Goal: Transaction & Acquisition: Purchase product/service

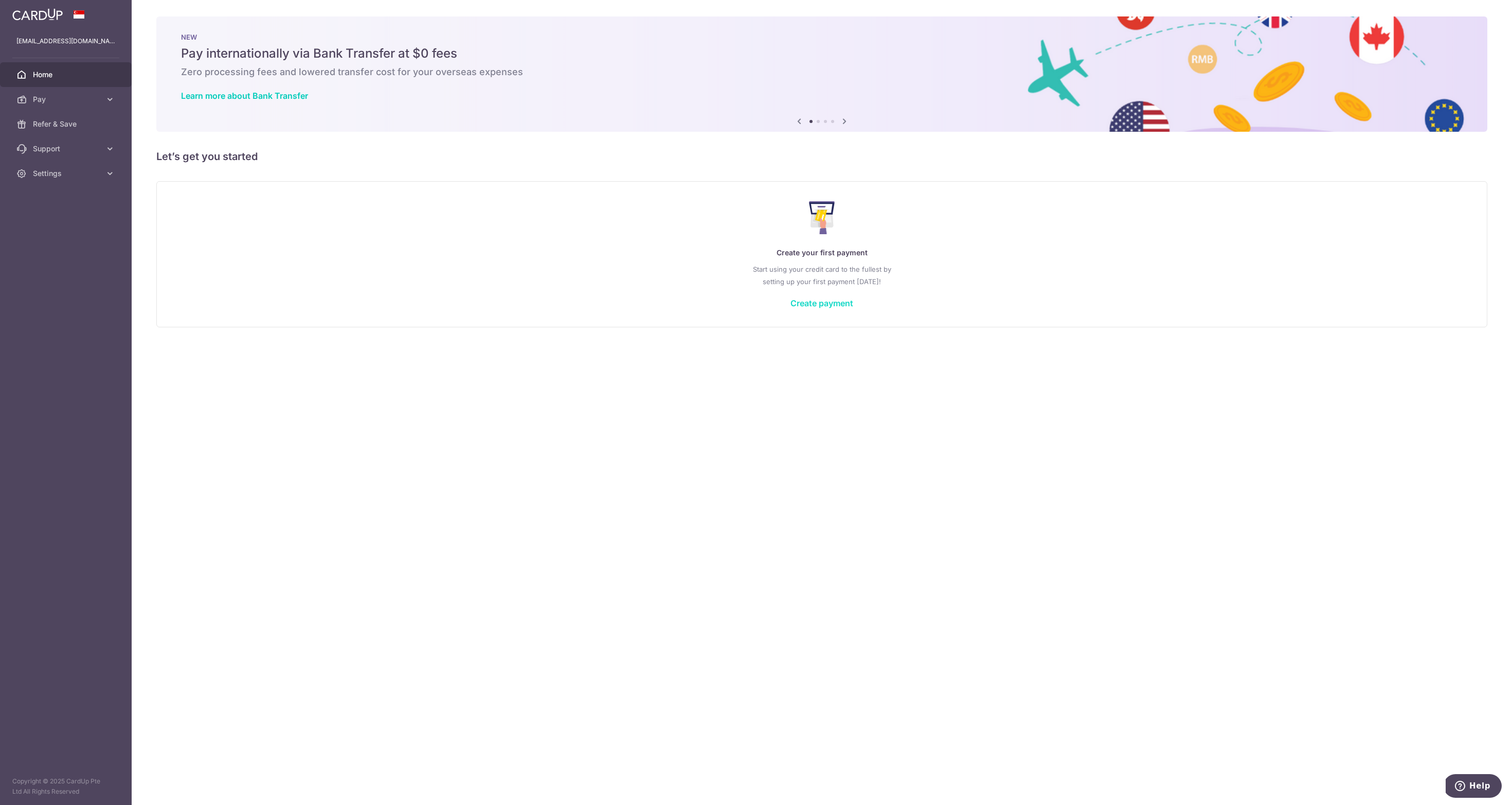
click at [811, 308] on link "Create payment" at bounding box center [822, 304] width 63 height 10
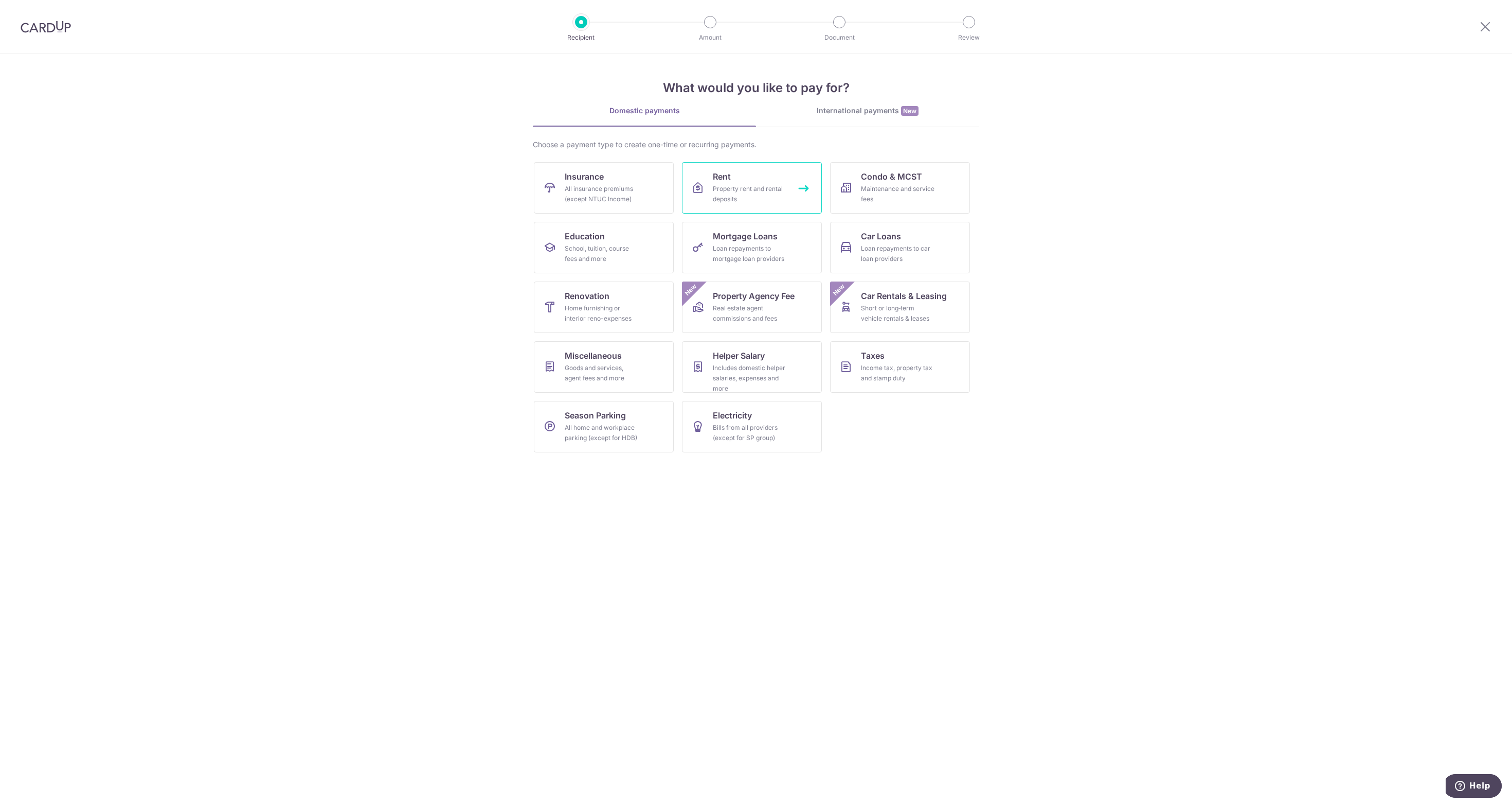
click at [769, 193] on div "Property rent and rental deposits" at bounding box center [750, 194] width 74 height 21
click at [890, 357] on link "Taxes Income tax, property tax and stamp duty" at bounding box center [900, 367] width 140 height 52
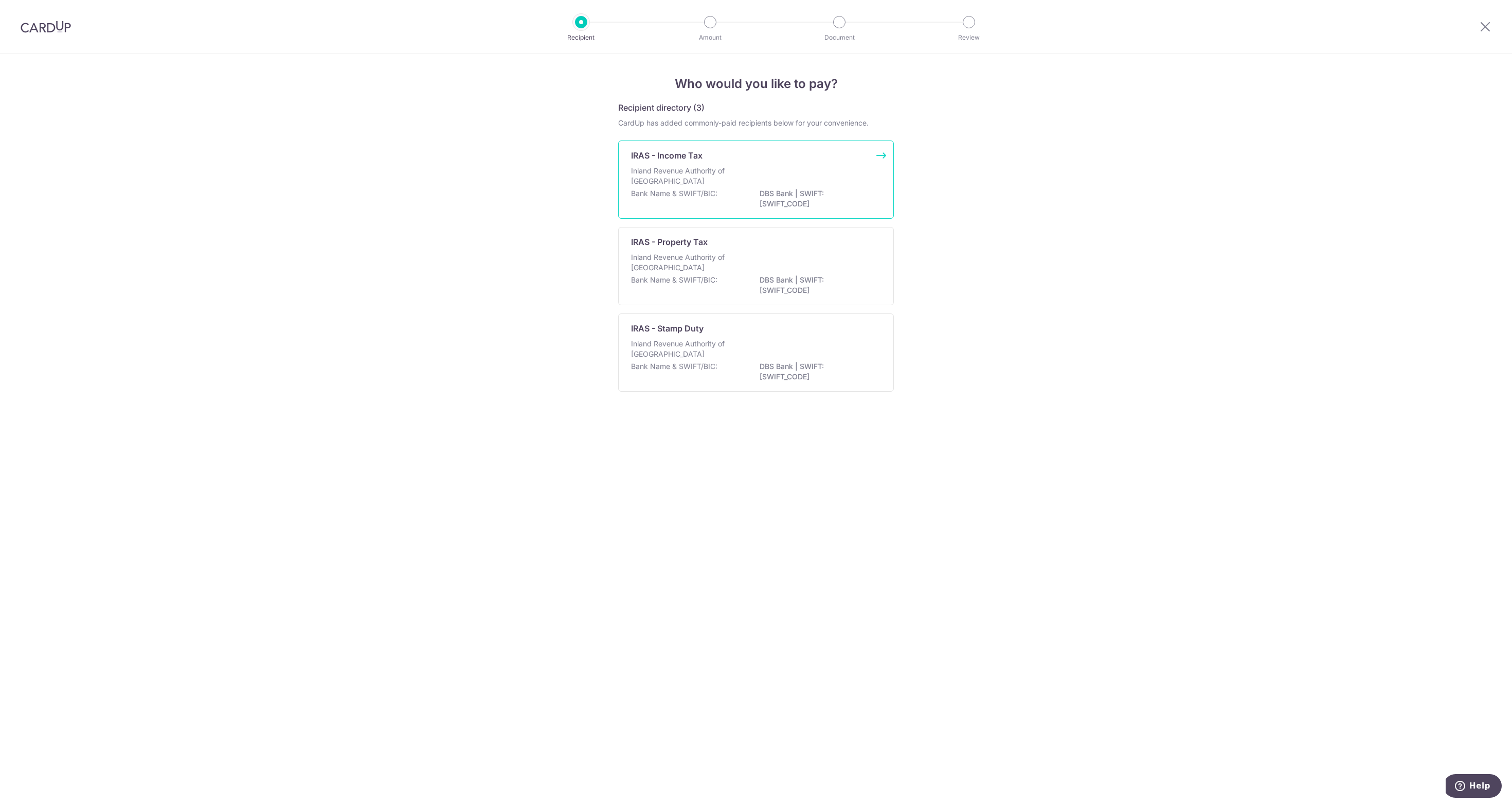
click at [848, 189] on p "DBS Bank | SWIFT: DBSSSGSGXXX" at bounding box center [817, 199] width 115 height 21
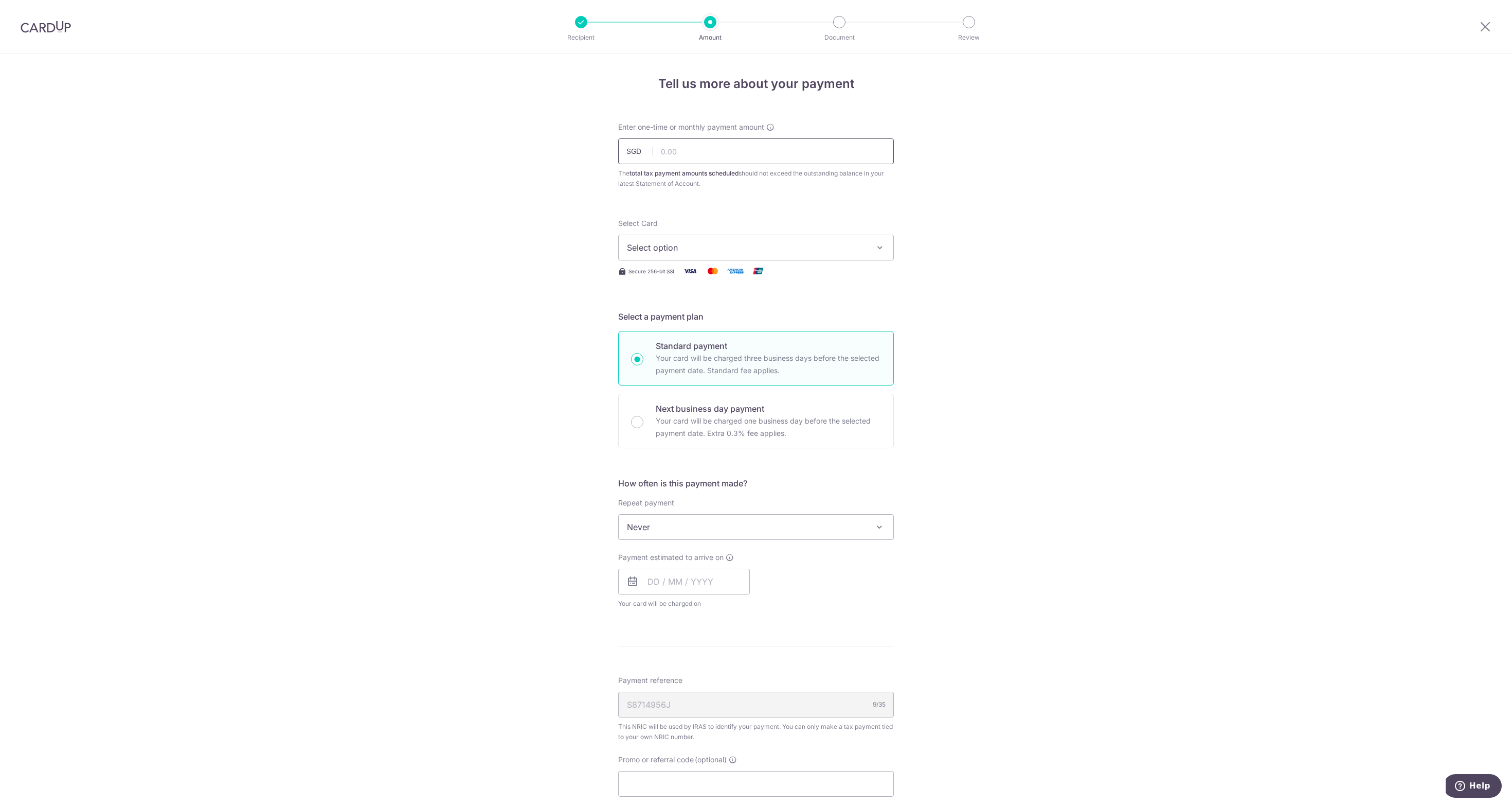
click at [696, 154] on input "text" at bounding box center [756, 151] width 276 height 26
paste input "7,336.28"
type input "7,336.28"
click at [749, 247] on span "Select option" at bounding box center [747, 248] width 240 height 12
click at [749, 281] on span "Add credit card" at bounding box center [765, 276] width 240 height 10
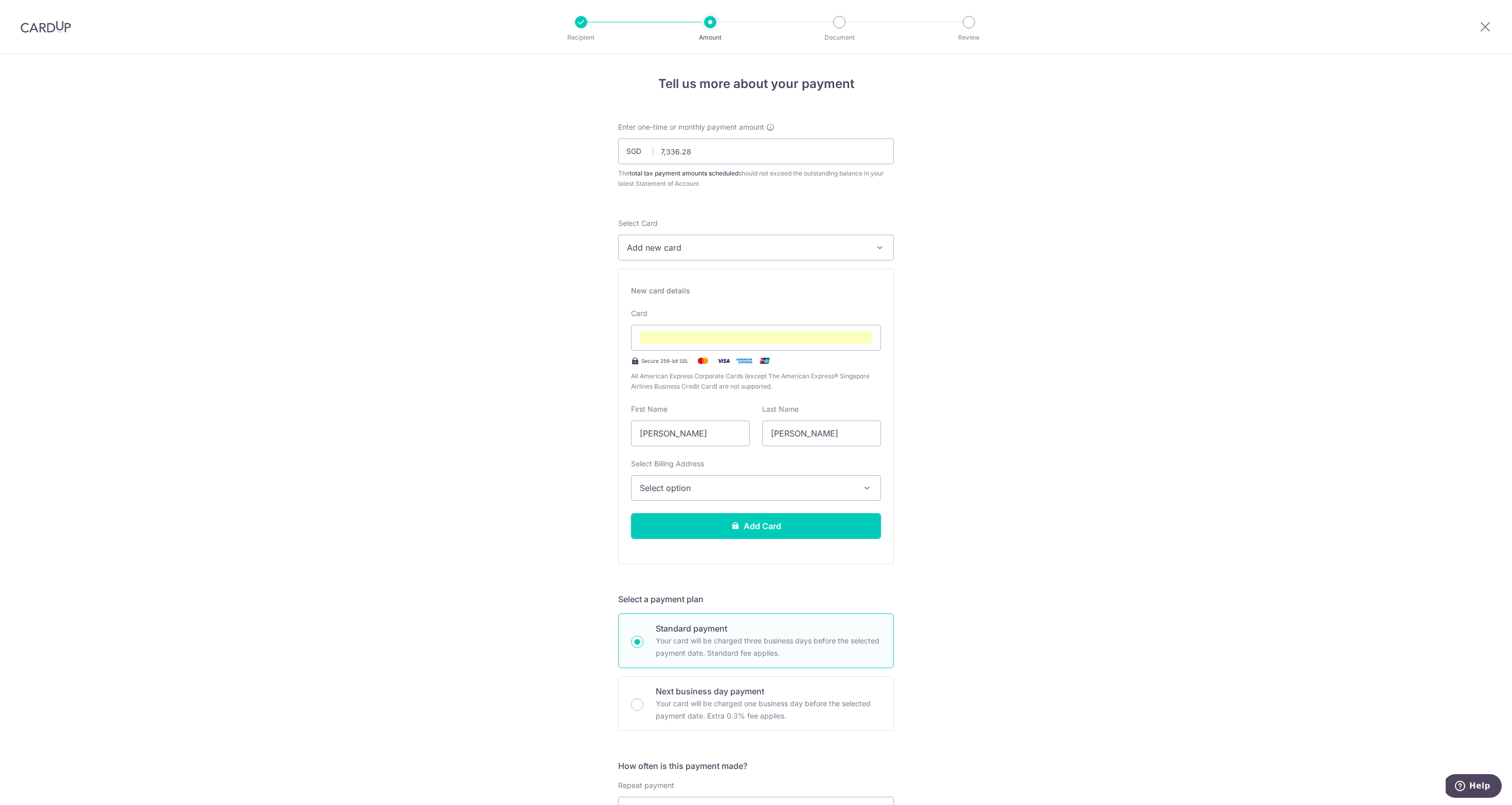
click at [659, 489] on span "Select option" at bounding box center [746, 488] width 214 height 12
click at [680, 561] on link "[STREET_ADDRESS]" at bounding box center [756, 562] width 249 height 25
click at [729, 526] on button "Add Card" at bounding box center [756, 526] width 250 height 26
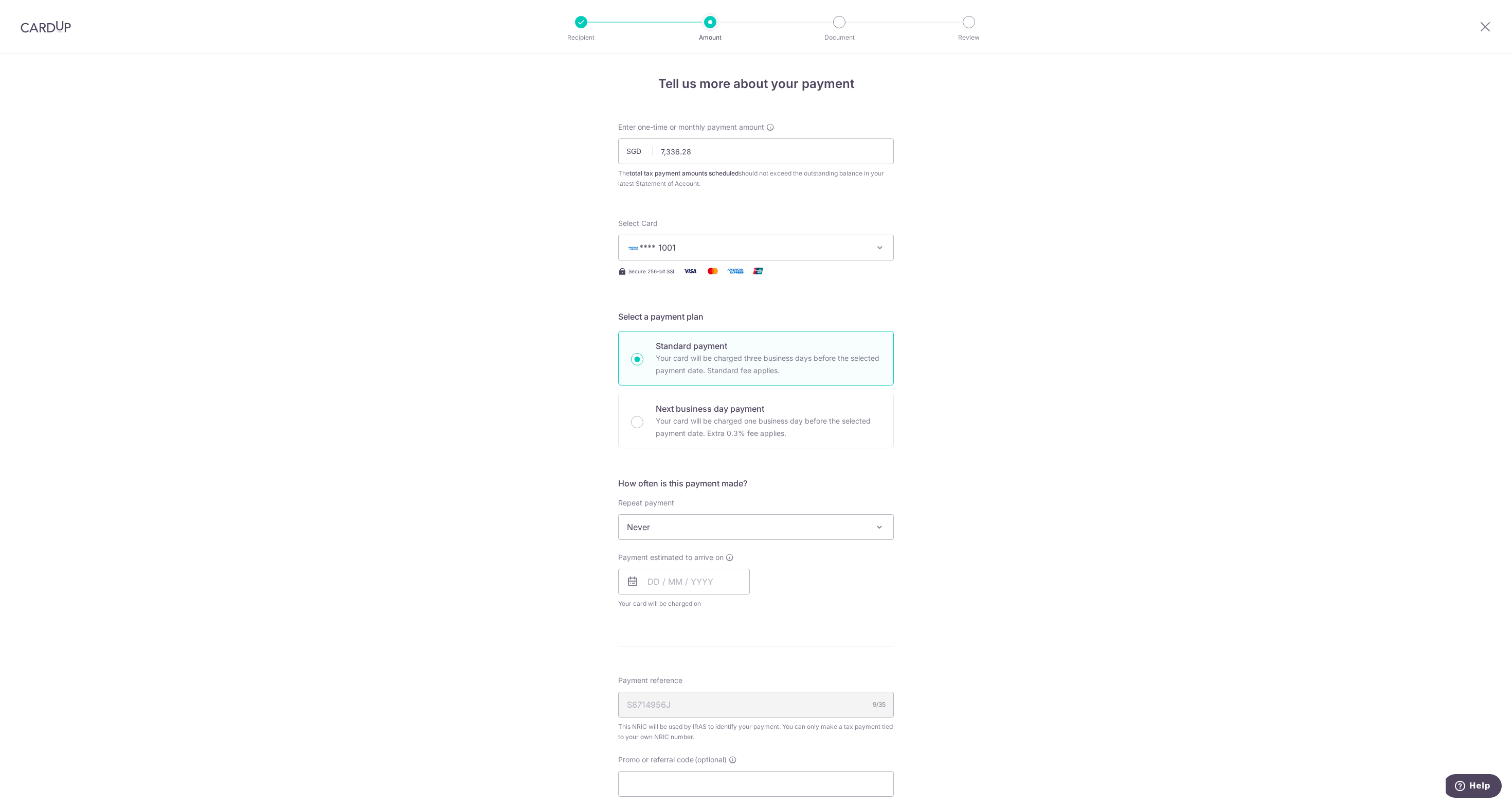
scroll to position [83, 0]
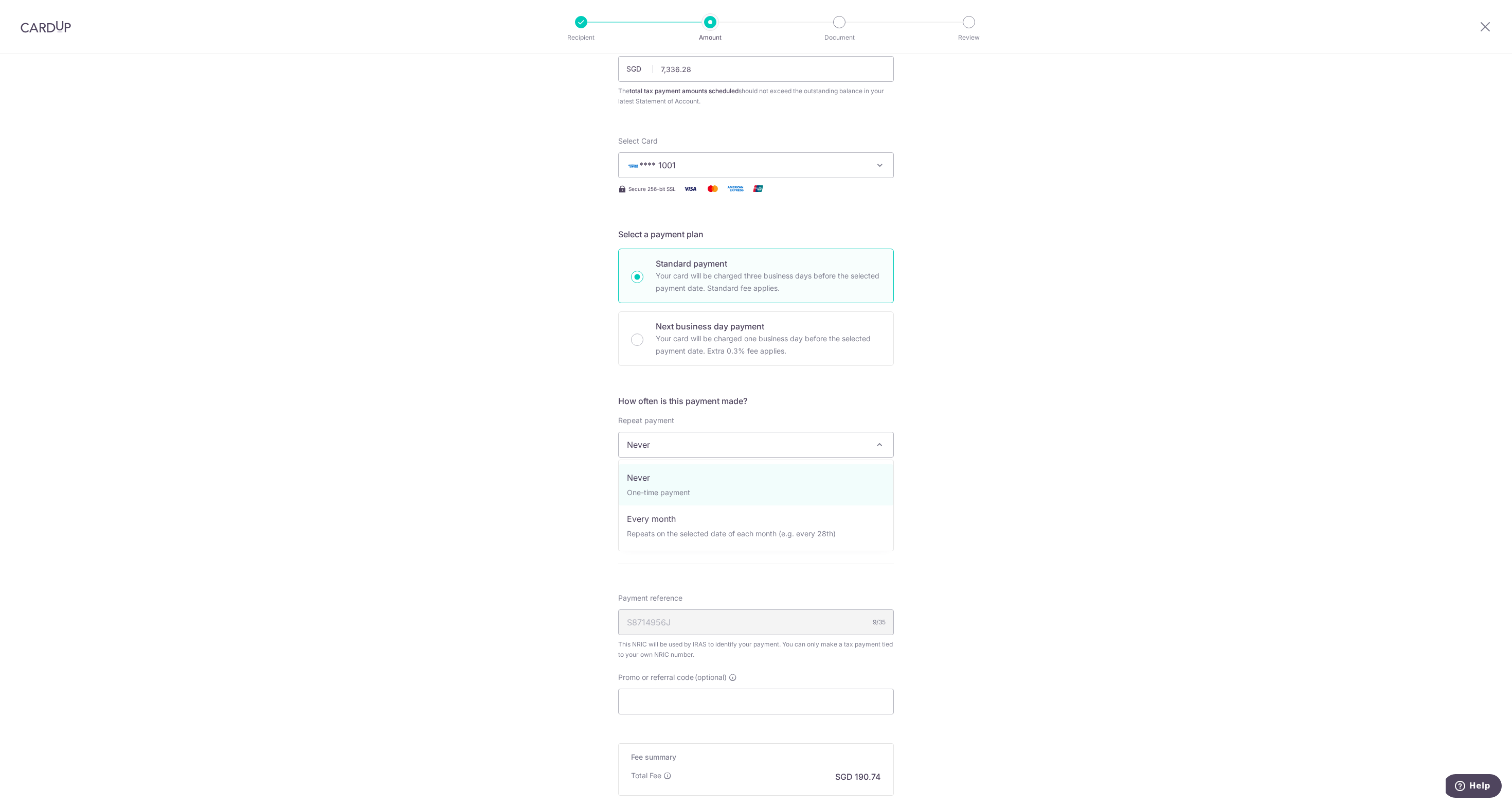
click at [768, 443] on span "Never" at bounding box center [756, 445] width 275 height 25
select select "3"
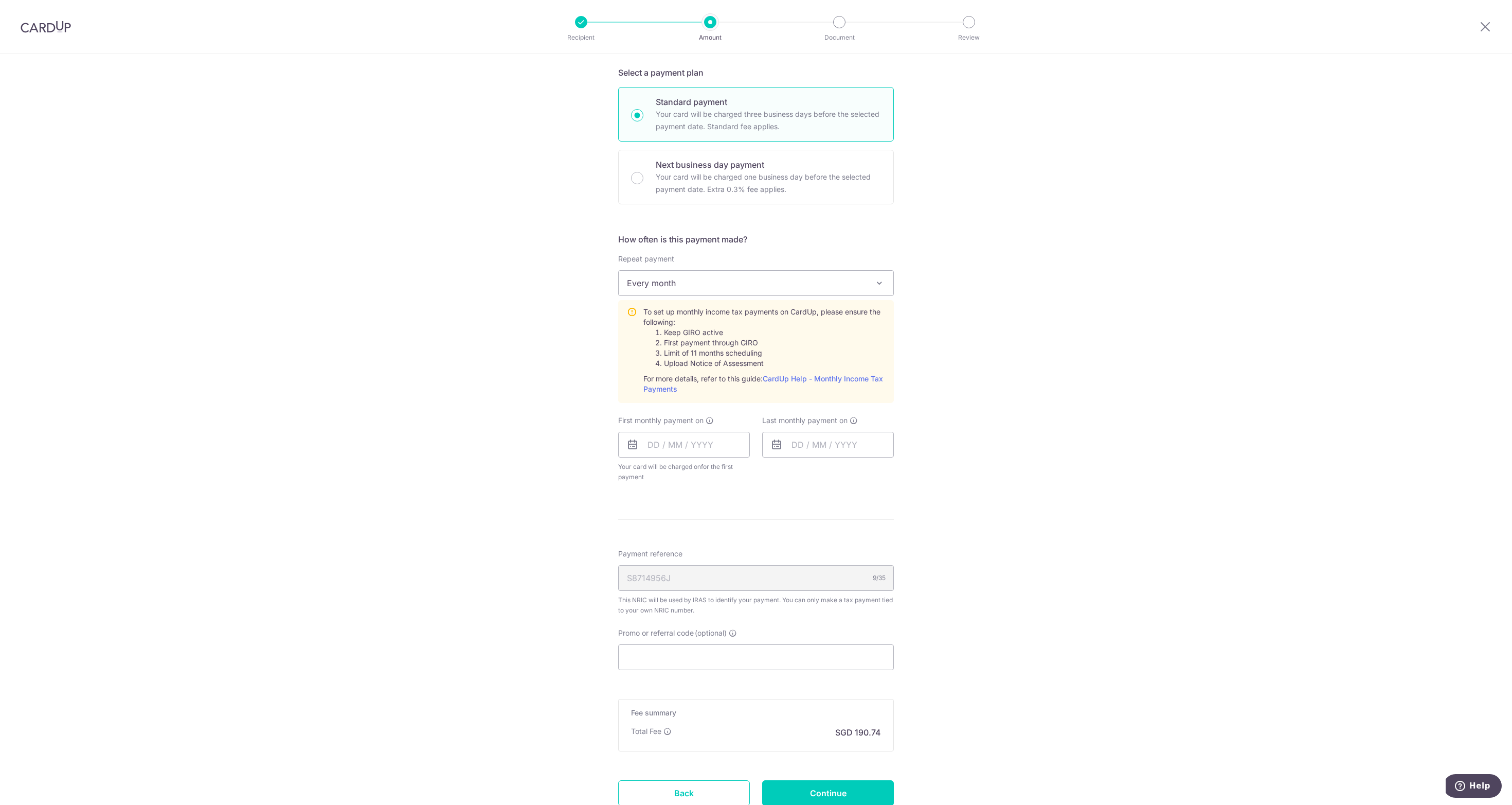
scroll to position [249, 0]
click at [678, 443] on input "text" at bounding box center [683, 439] width 132 height 26
click at [720, 529] on table "Sun Mon Tue Wed Thu Fri Sat 1 2 3 4 5 6 7 8 9 10 11 12 13 14 15 16 17 18 19 20 …" at bounding box center [701, 554] width 144 height 144
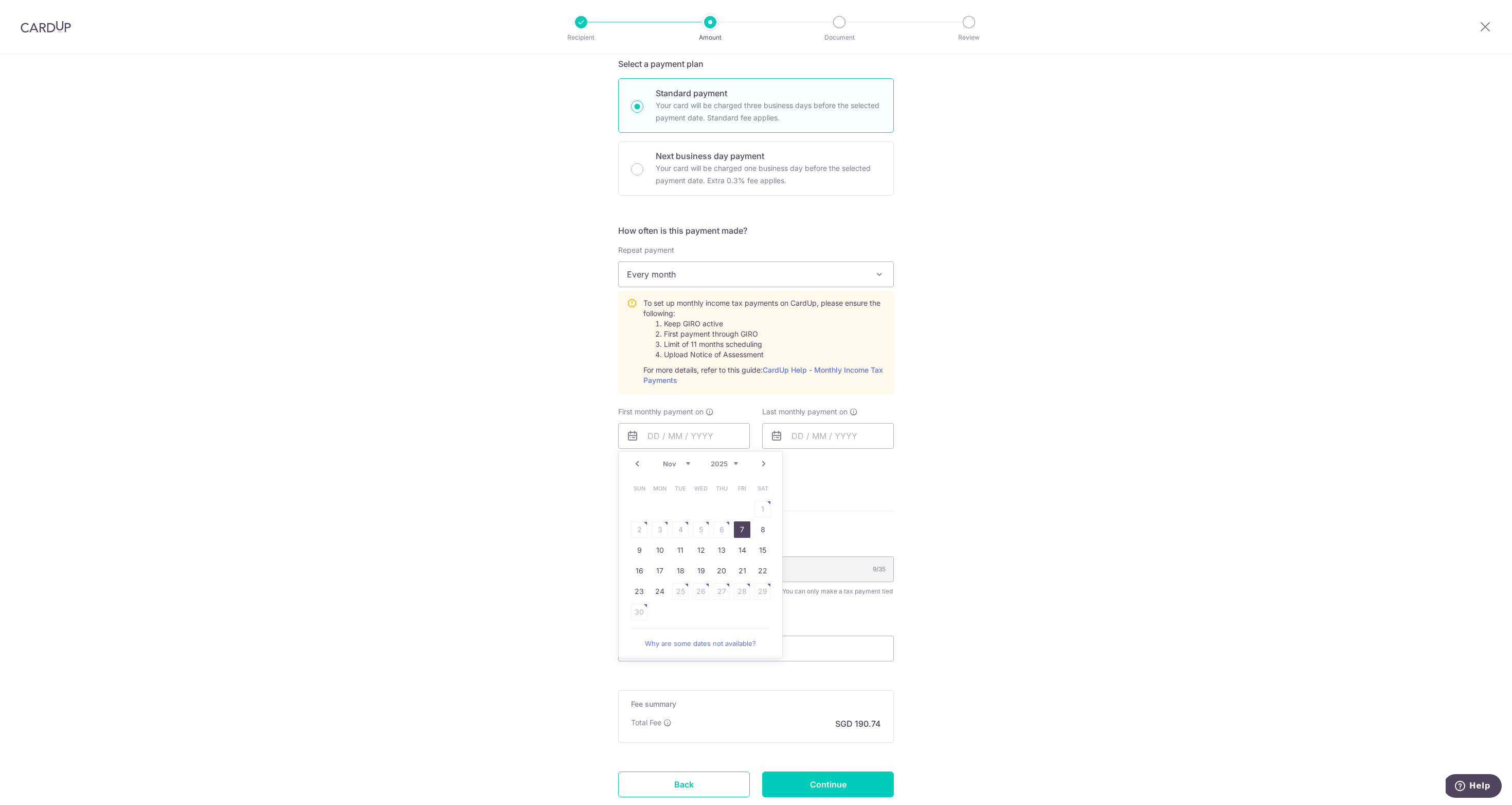
scroll to position [252, 0]
click at [731, 647] on link "Why are some dates not available?" at bounding box center [701, 644] width 139 height 21
click at [660, 571] on link "17" at bounding box center [659, 570] width 16 height 16
type input "17/11/2025"
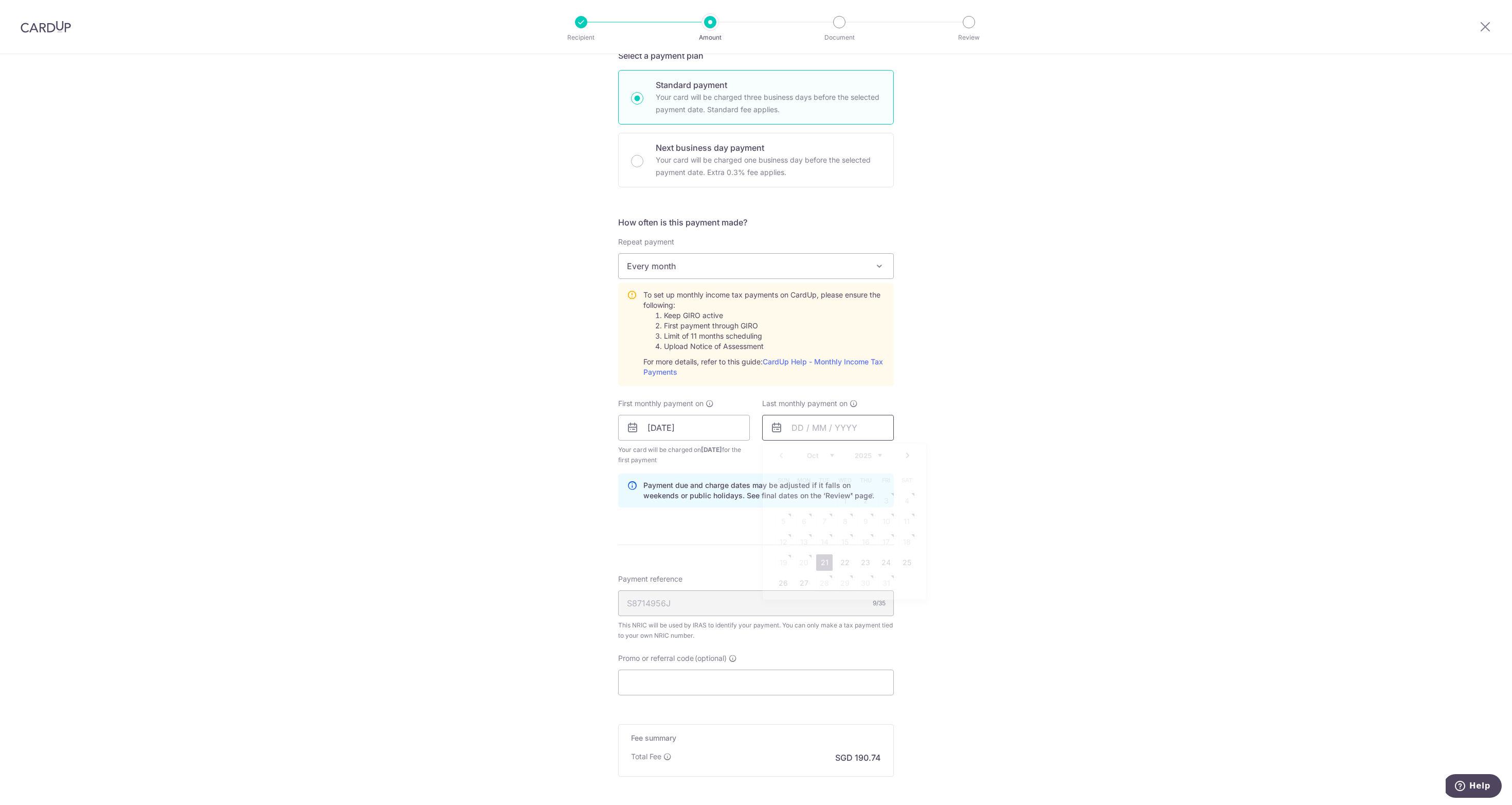
click at [819, 432] on input "text" at bounding box center [828, 427] width 132 height 26
click at [872, 556] on table "Sun Mon Tue Wed Thu Fri Sat 1 2 3 4 5 6 7 8 9 10 11 12 13 14 15 16 17 18 19 20 …" at bounding box center [845, 534] width 144 height 124
click at [819, 433] on input "text" at bounding box center [828, 430] width 132 height 26
click at [978, 458] on div "Tell us more about your payment Enter one-time or monthly payment amount SGD 7,…" at bounding box center [756, 353] width 1512 height 1115
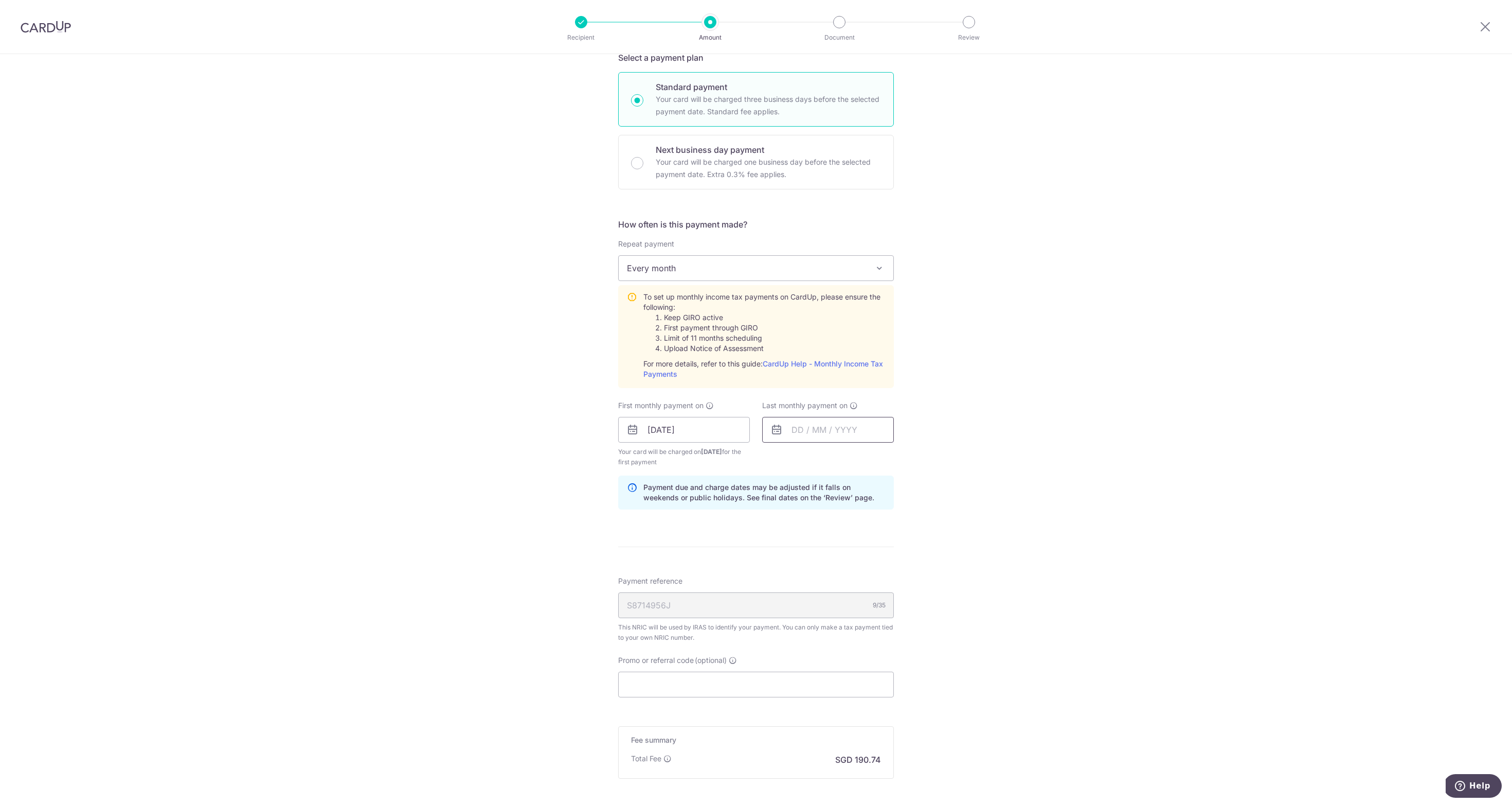
click at [823, 430] on input "text" at bounding box center [828, 430] width 132 height 26
click at [909, 458] on link "Next" at bounding box center [908, 458] width 12 height 12
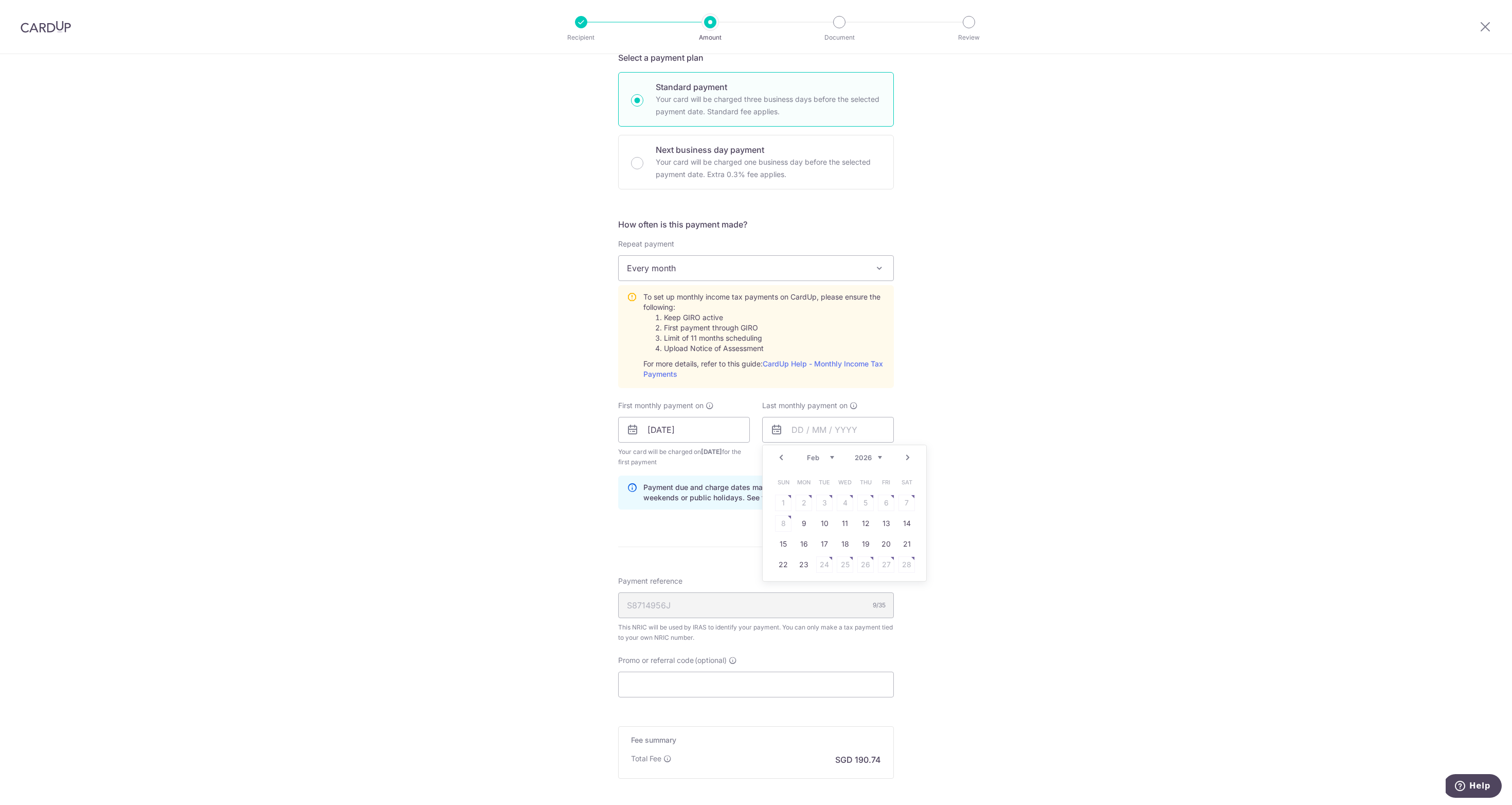
click at [909, 458] on link "Next" at bounding box center [908, 458] width 12 height 12
click at [825, 524] on table "Sun Mon Tue Wed Thu Fri Sat 1 2 3 4 5 6 7 8 9 10 11 12 13 14 15 16 17 18 19 20 …" at bounding box center [845, 534] width 144 height 124
click at [863, 525] on table "Sun Mon Tue Wed Thu Fri Sat 1 2 3 4 5 6 7 8 9 10 11 12 13 14 15 16 17 18 19 20 …" at bounding box center [845, 534] width 144 height 124
click at [723, 544] on form "Enter one-time or monthly payment amount SGD 7,336.28 7336.28 The total tax pay…" at bounding box center [756, 363] width 276 height 999
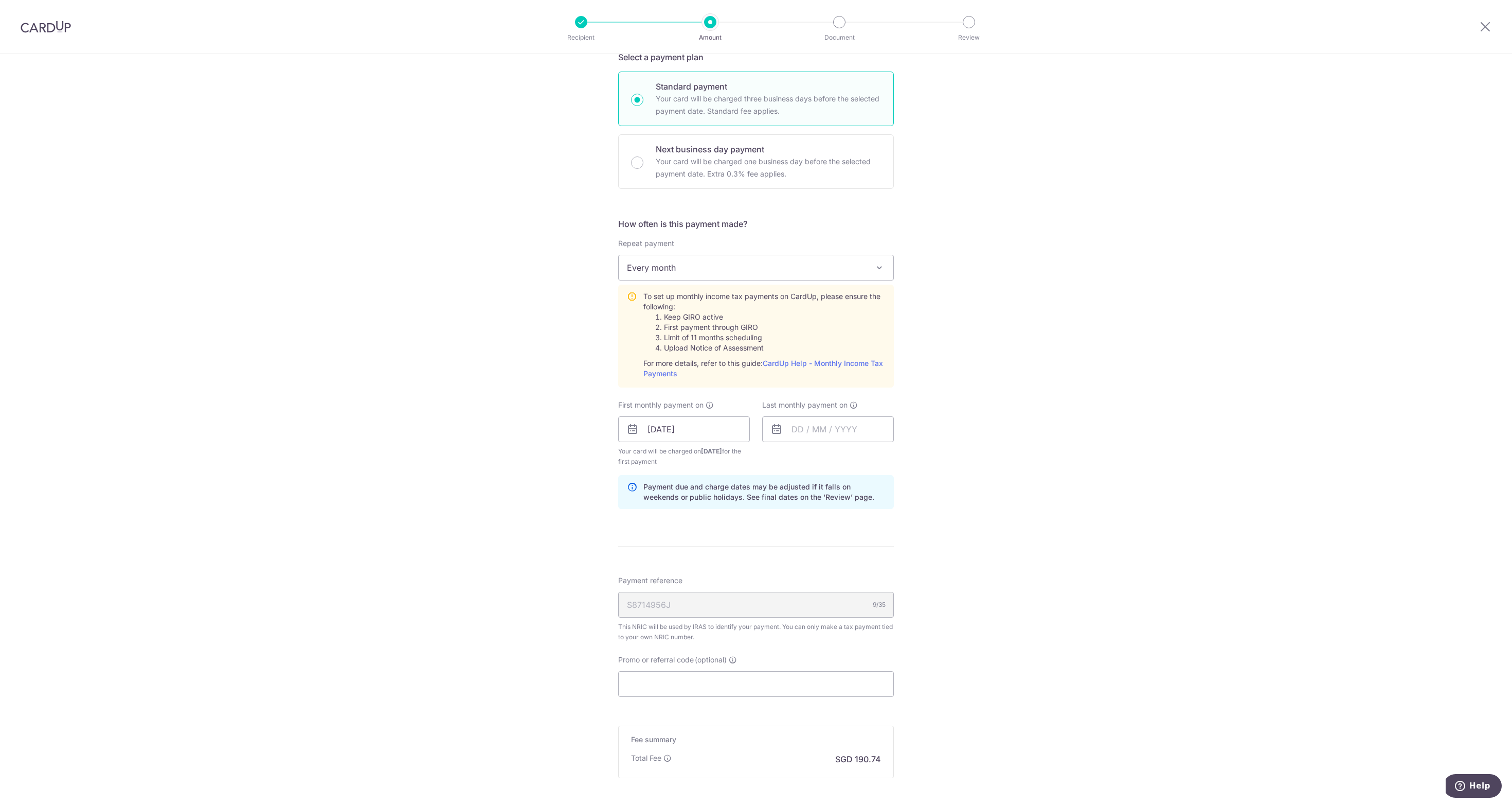
scroll to position [261, 0]
click at [722, 664] on div "Promo or referral code (optional) The discounted fee will be shown on the revie…" at bounding box center [756, 674] width 276 height 42
click at [719, 679] on input "Promo or referral code (optional)" at bounding box center [756, 687] width 276 height 26
click at [790, 685] on input "Promo or referral code (optional)" at bounding box center [756, 685] width 276 height 26
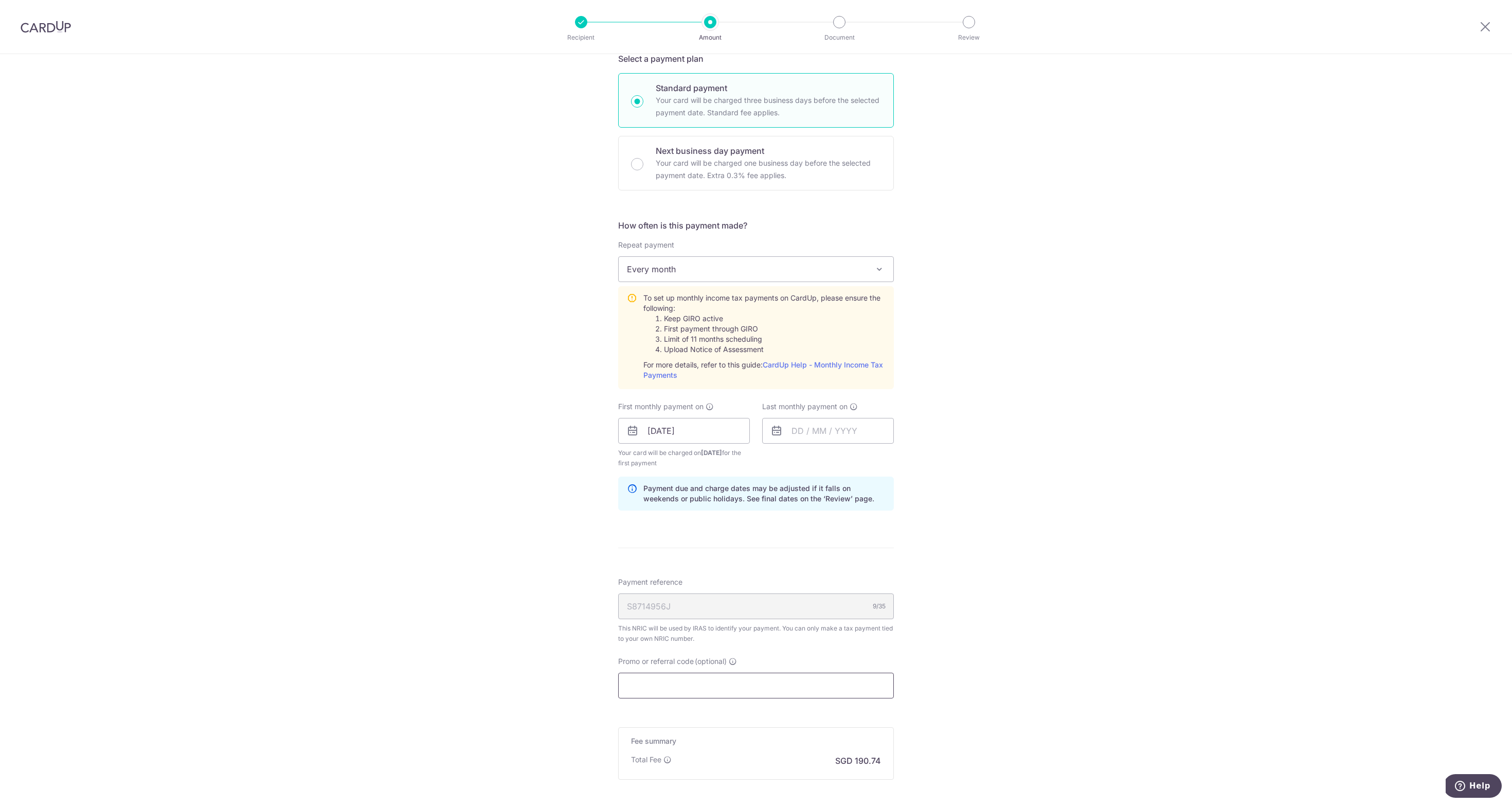
paste input "VTAX25R"
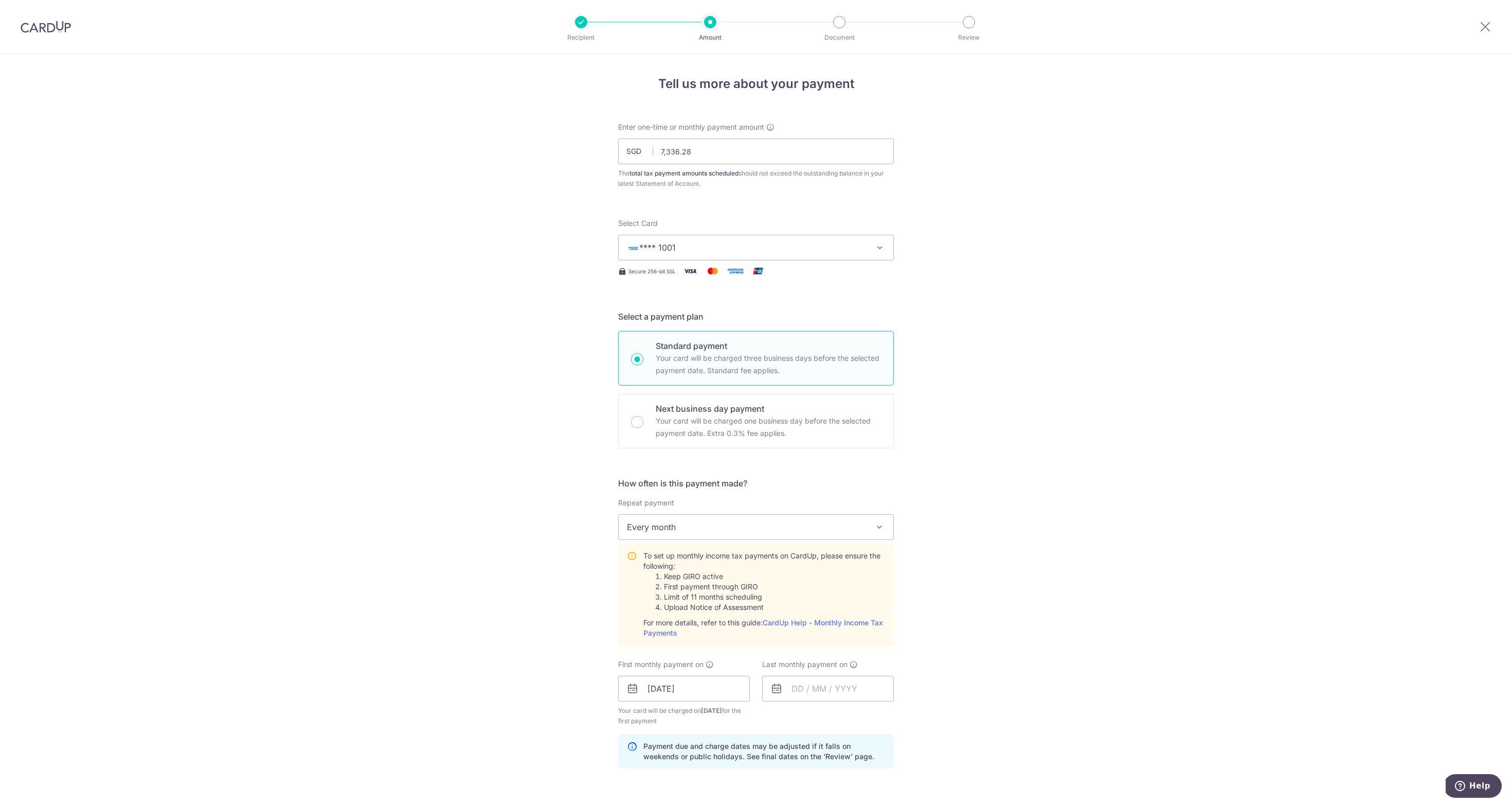
scroll to position [0, 0]
type input "VTAX25R"
click at [560, 243] on div "Tell us more about your payment Enter one-time or monthly payment amount SGD 7,…" at bounding box center [756, 635] width 1512 height 1162
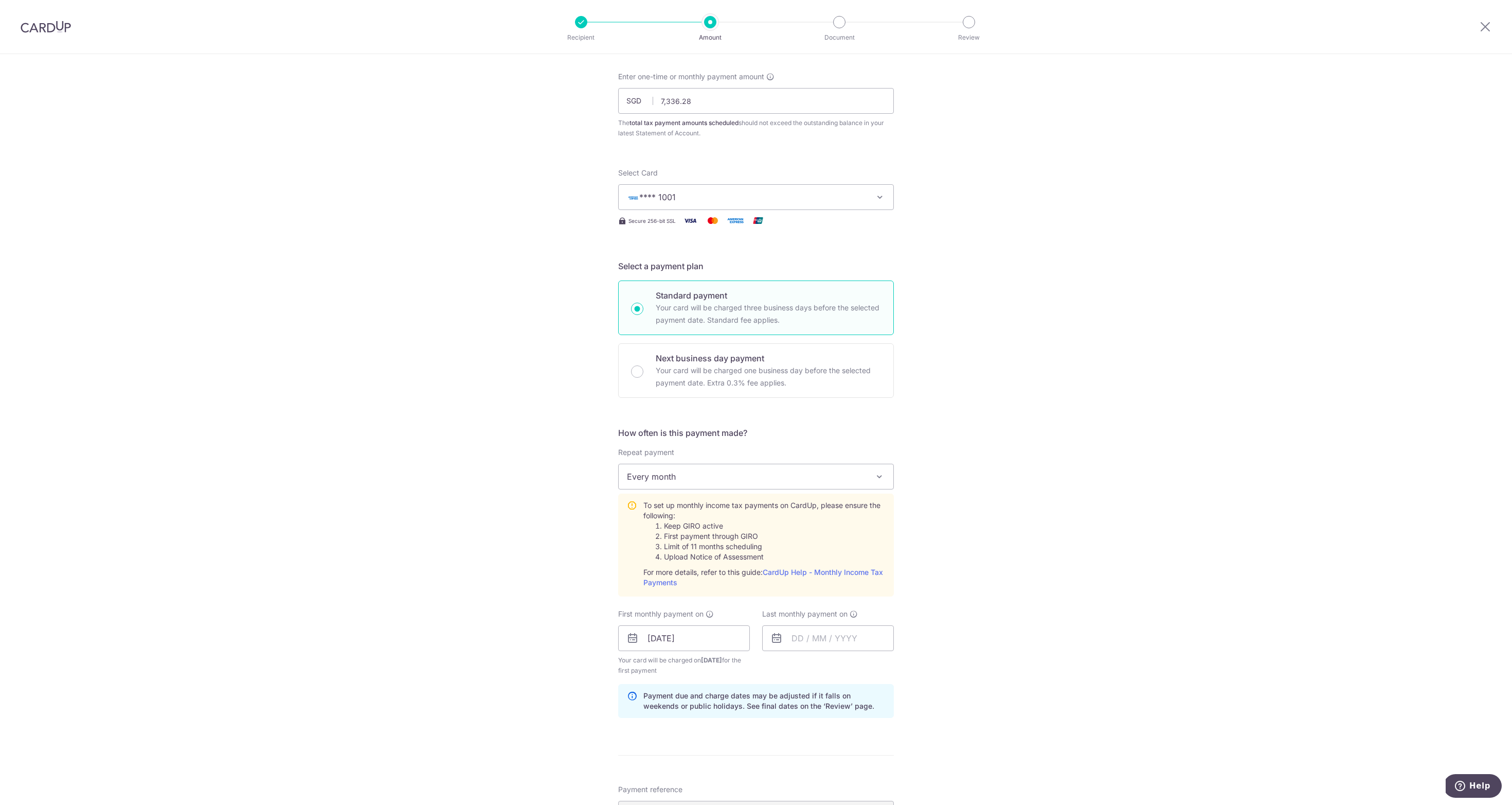
scroll to position [54, 0]
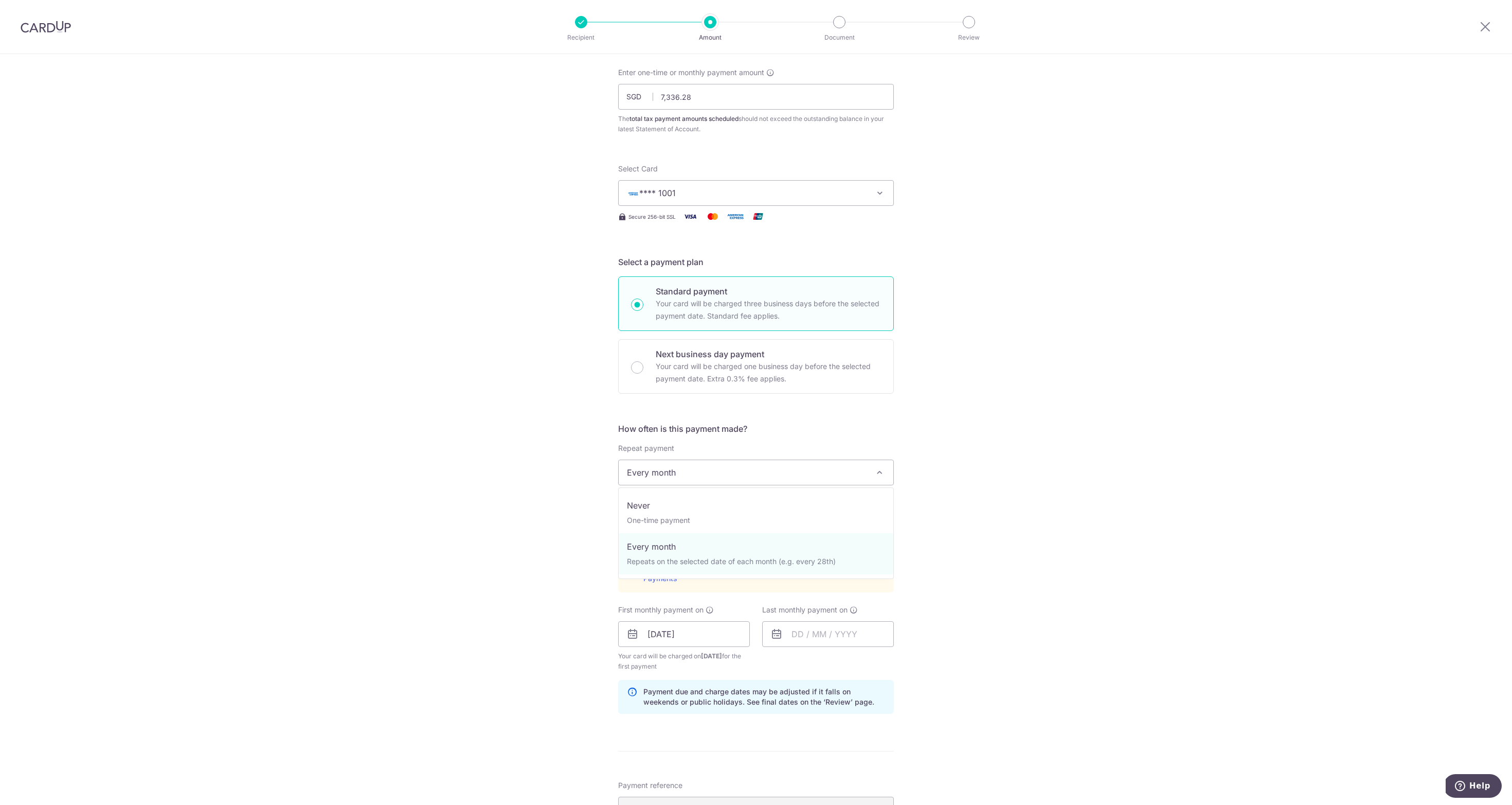
click at [751, 475] on span "Every month" at bounding box center [756, 472] width 275 height 25
click at [555, 495] on div "Tell us more about your payment Enter one-time or monthly payment amount SGD 7,…" at bounding box center [756, 580] width 1512 height 1162
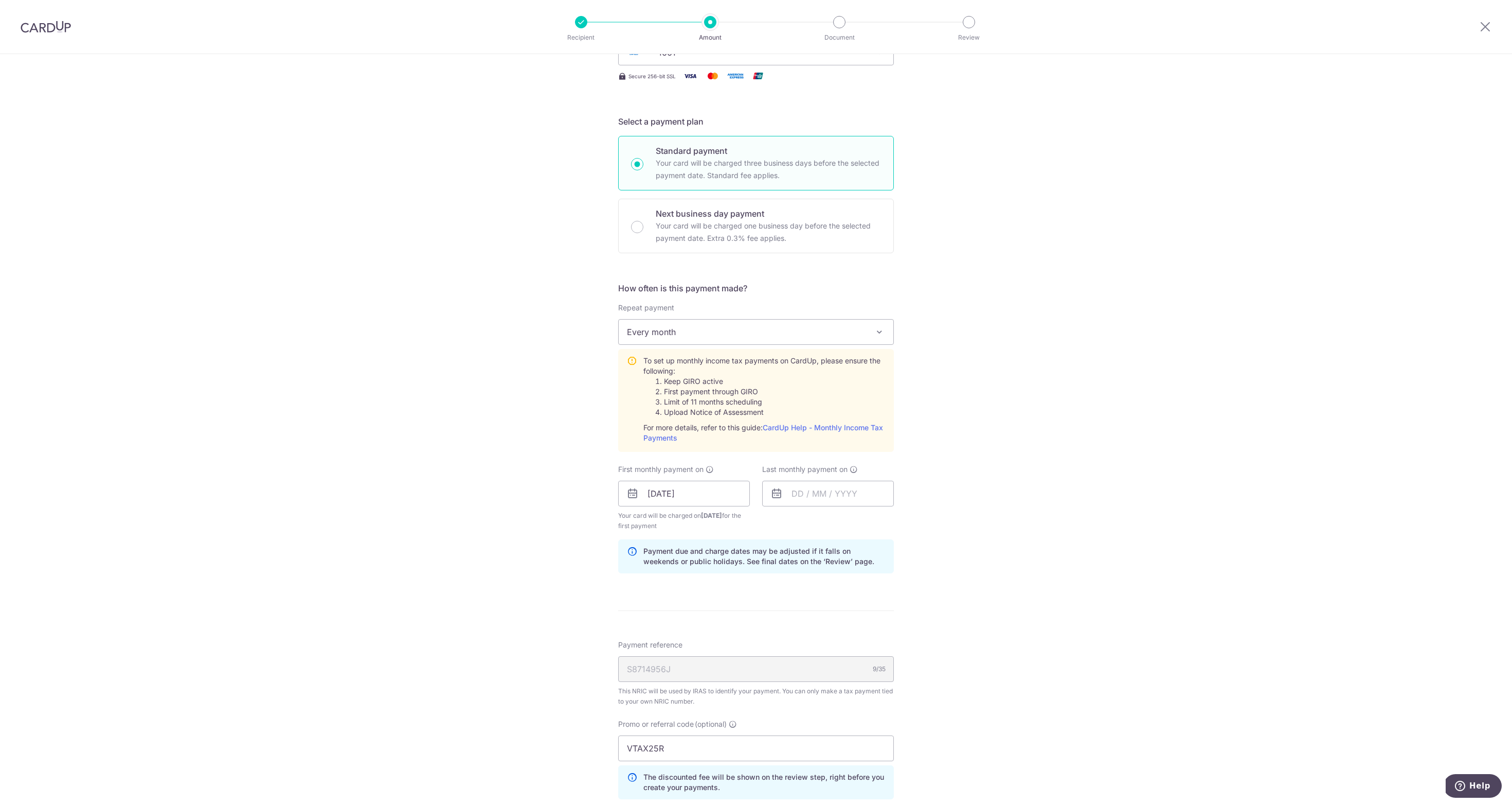
scroll to position [198, 0]
click at [837, 490] on input "text" at bounding box center [828, 490] width 132 height 26
click at [907, 518] on link "Next" at bounding box center [908, 518] width 12 height 12
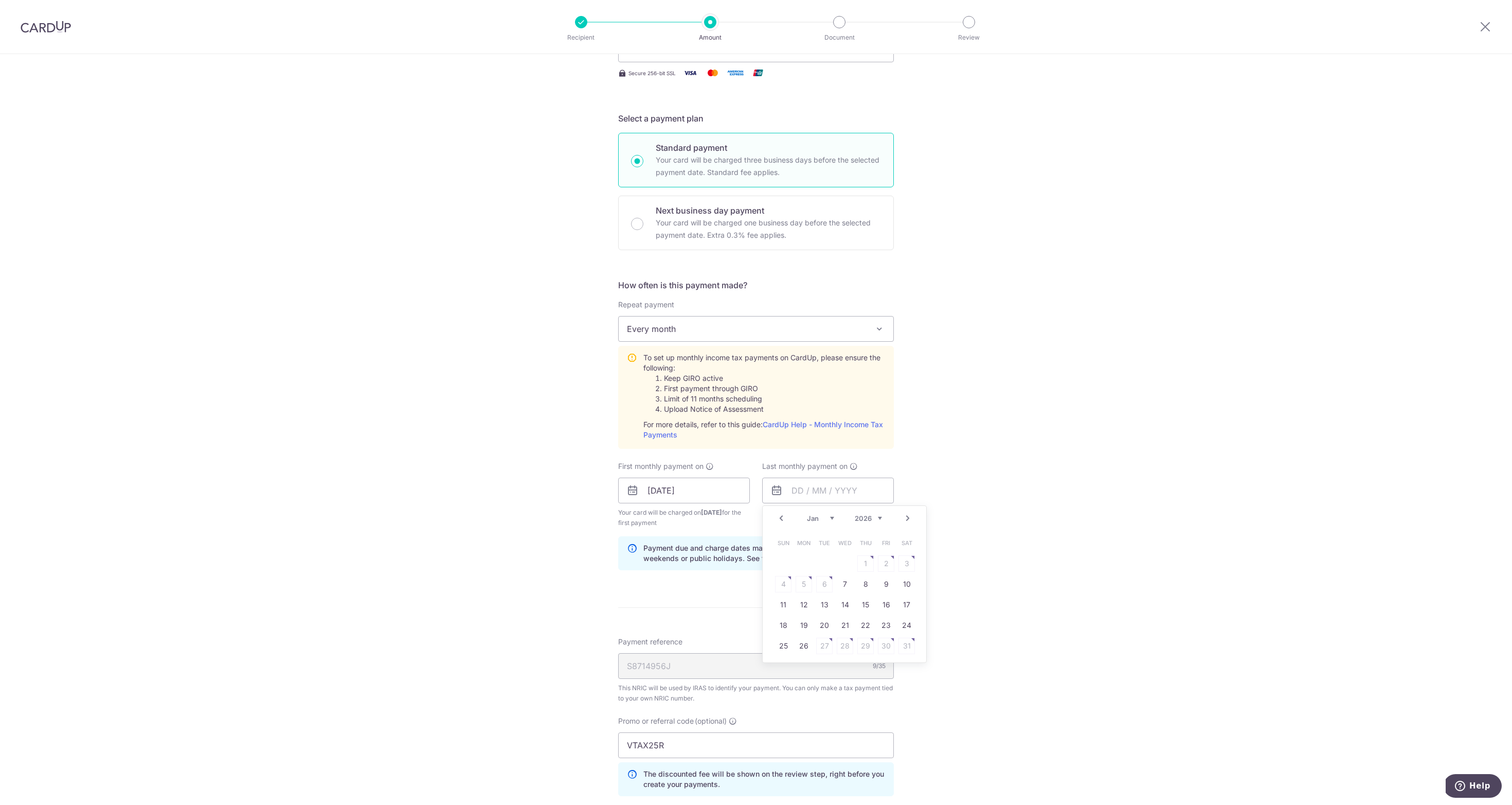
click at [907, 518] on link "Next" at bounding box center [908, 518] width 12 height 12
click at [785, 519] on link "Prev" at bounding box center [781, 518] width 12 height 12
click at [829, 605] on link "17" at bounding box center [824, 605] width 16 height 16
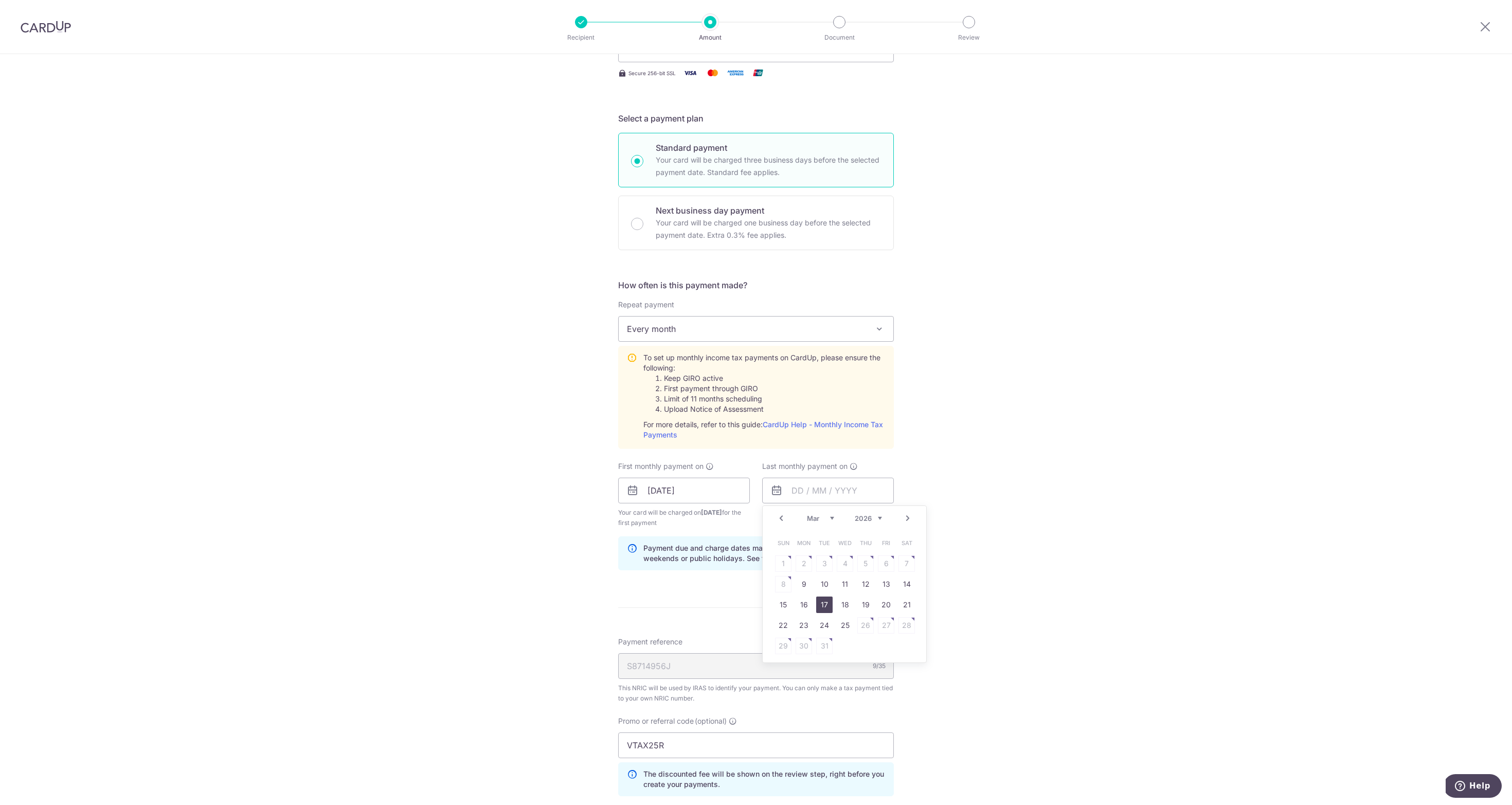
type input "17/03/2026"
click at [1035, 565] on div "Tell us more about your payment Enter one-time or monthly payment amount SGD 7,…" at bounding box center [756, 436] width 1512 height 1162
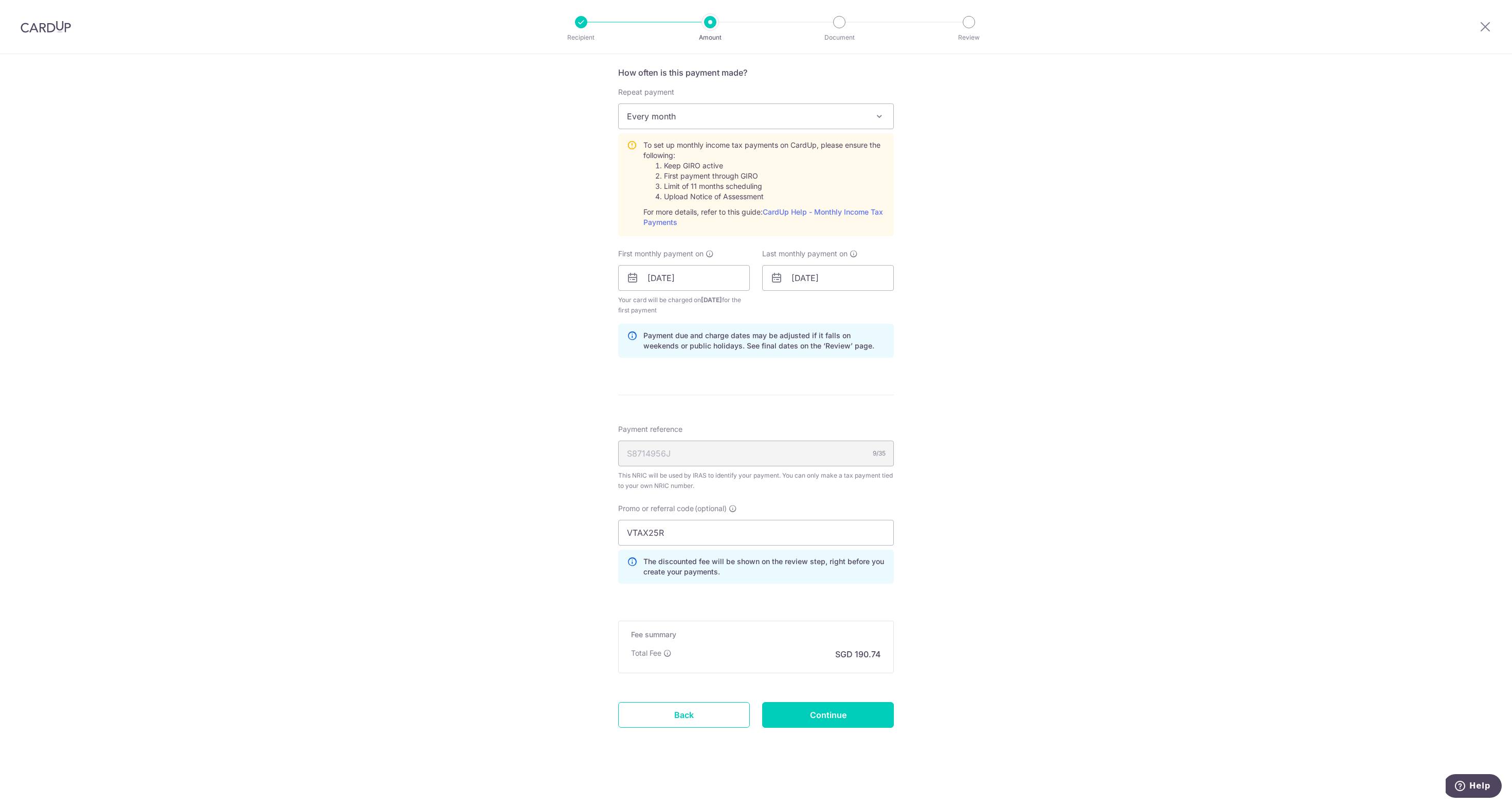
scroll to position [411, 0]
click at [846, 714] on input "Continue" at bounding box center [828, 715] width 132 height 26
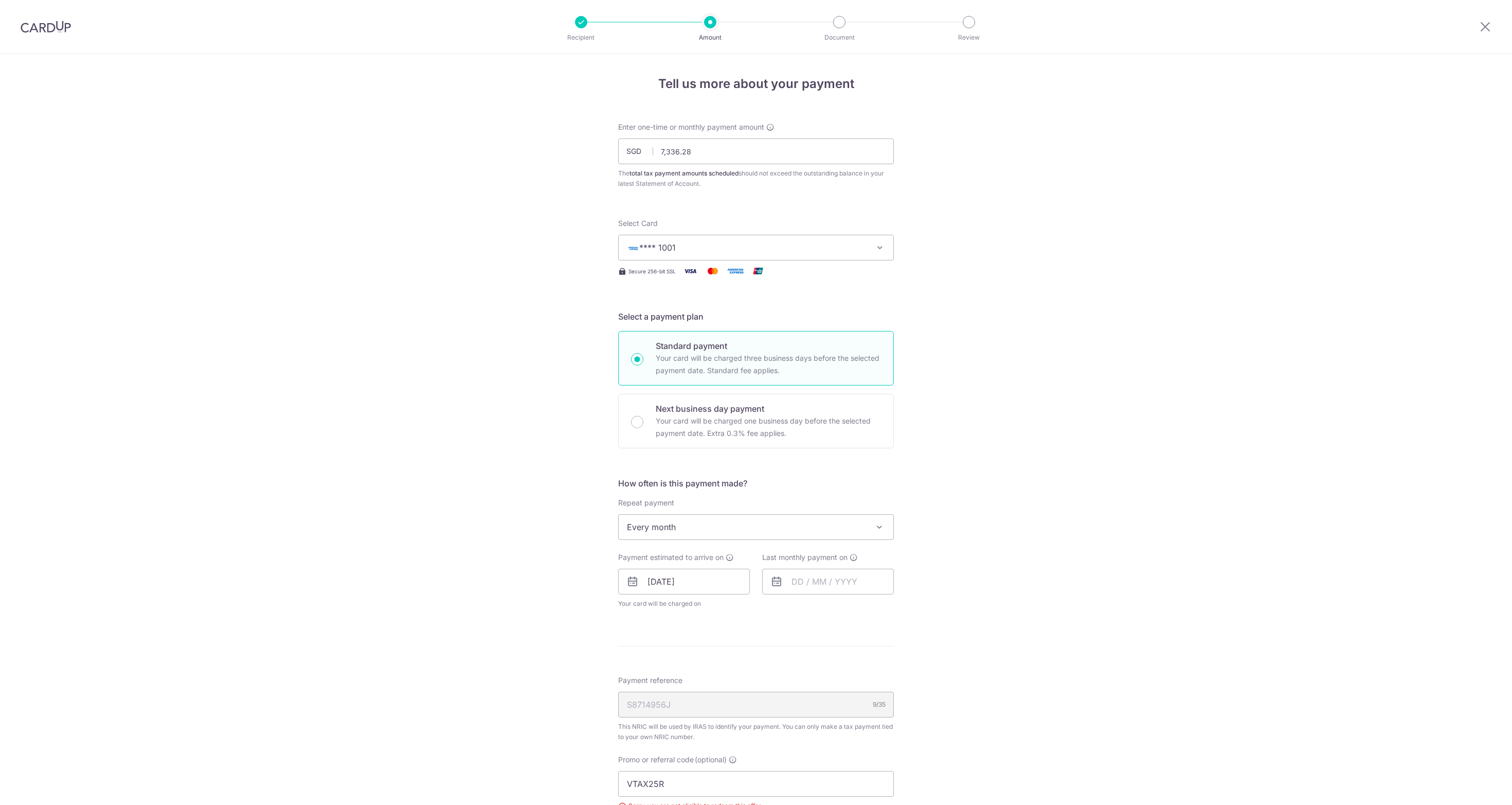
scroll to position [266, 0]
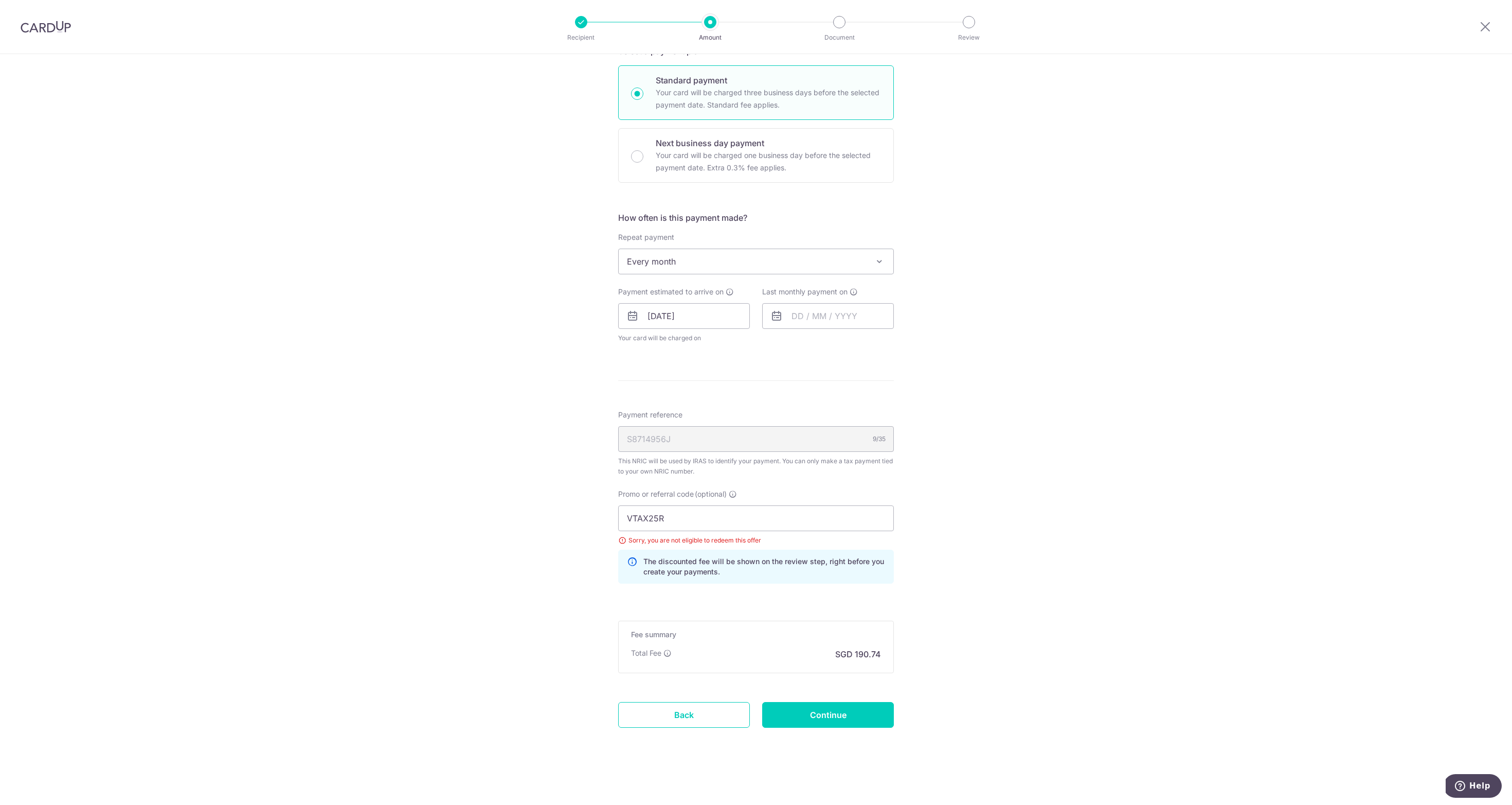
click at [626, 540] on div "Sorry, you are not eligible to redeem this offer" at bounding box center [756, 540] width 276 height 10
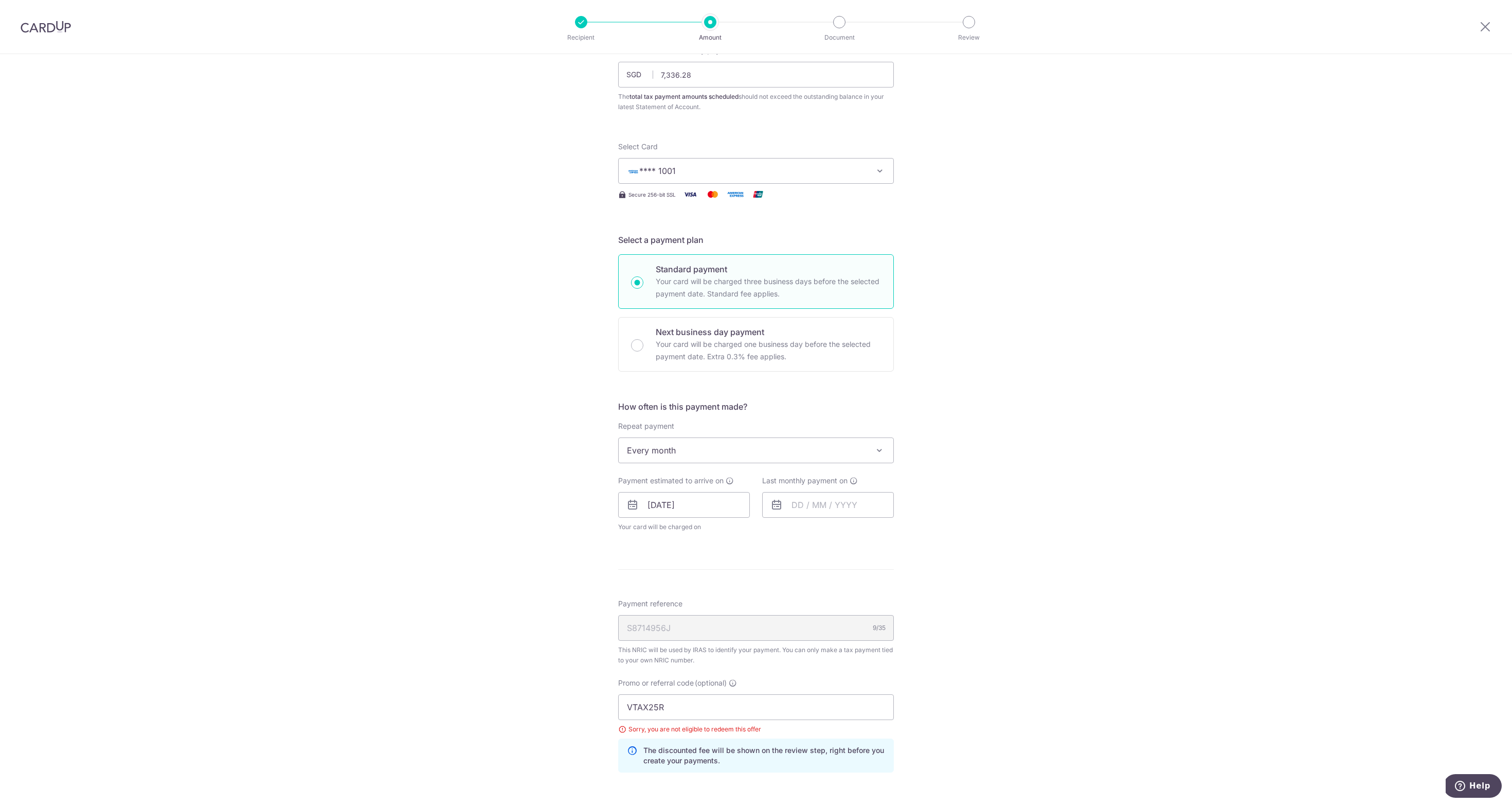
scroll to position [77, 0]
click at [872, 499] on input "text" at bounding box center [828, 506] width 132 height 26
click at [908, 534] on link "Next" at bounding box center [908, 533] width 12 height 12
click at [845, 621] on link "17" at bounding box center [845, 619] width 16 height 16
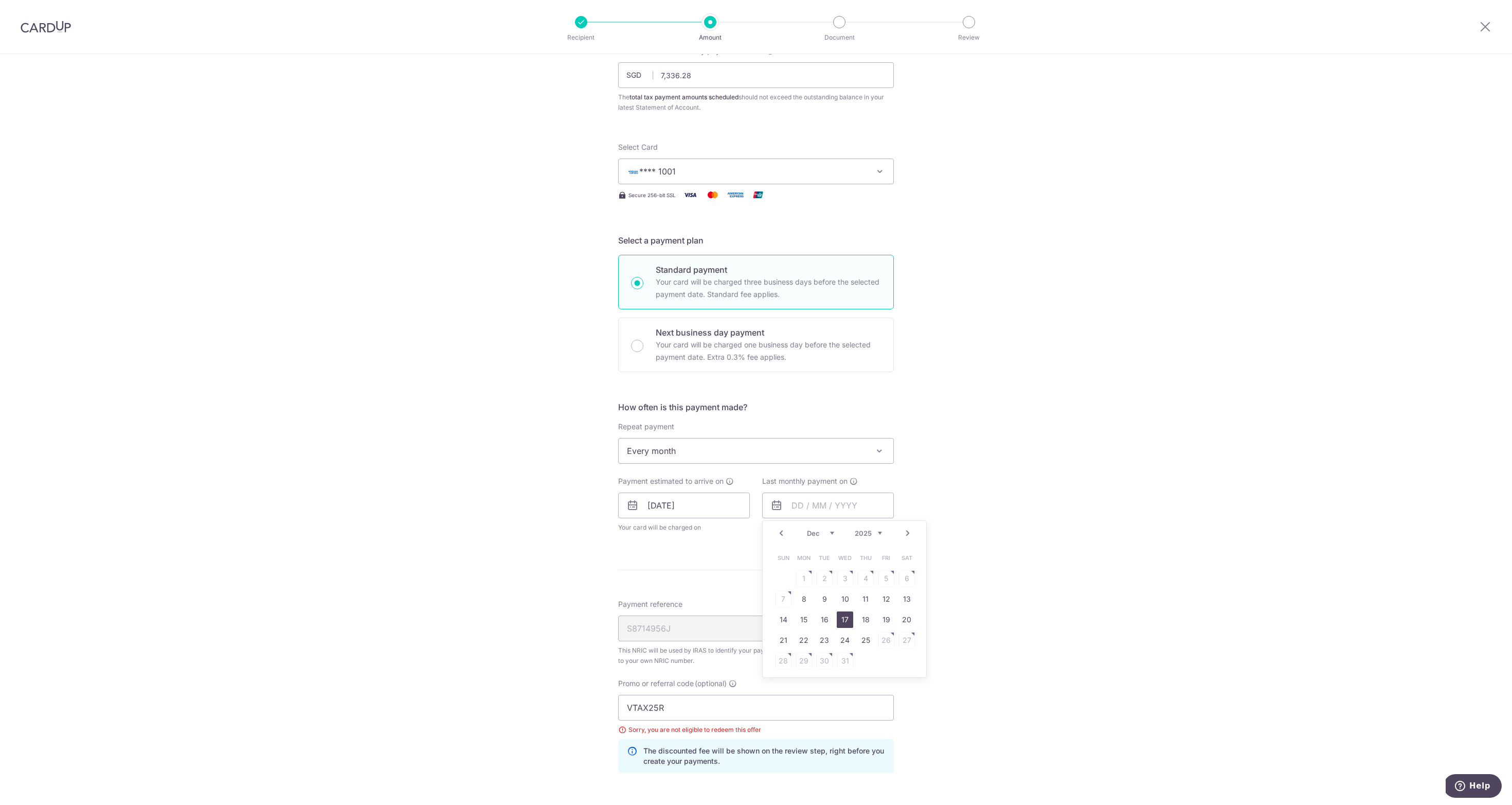
type input "17/12/2025"
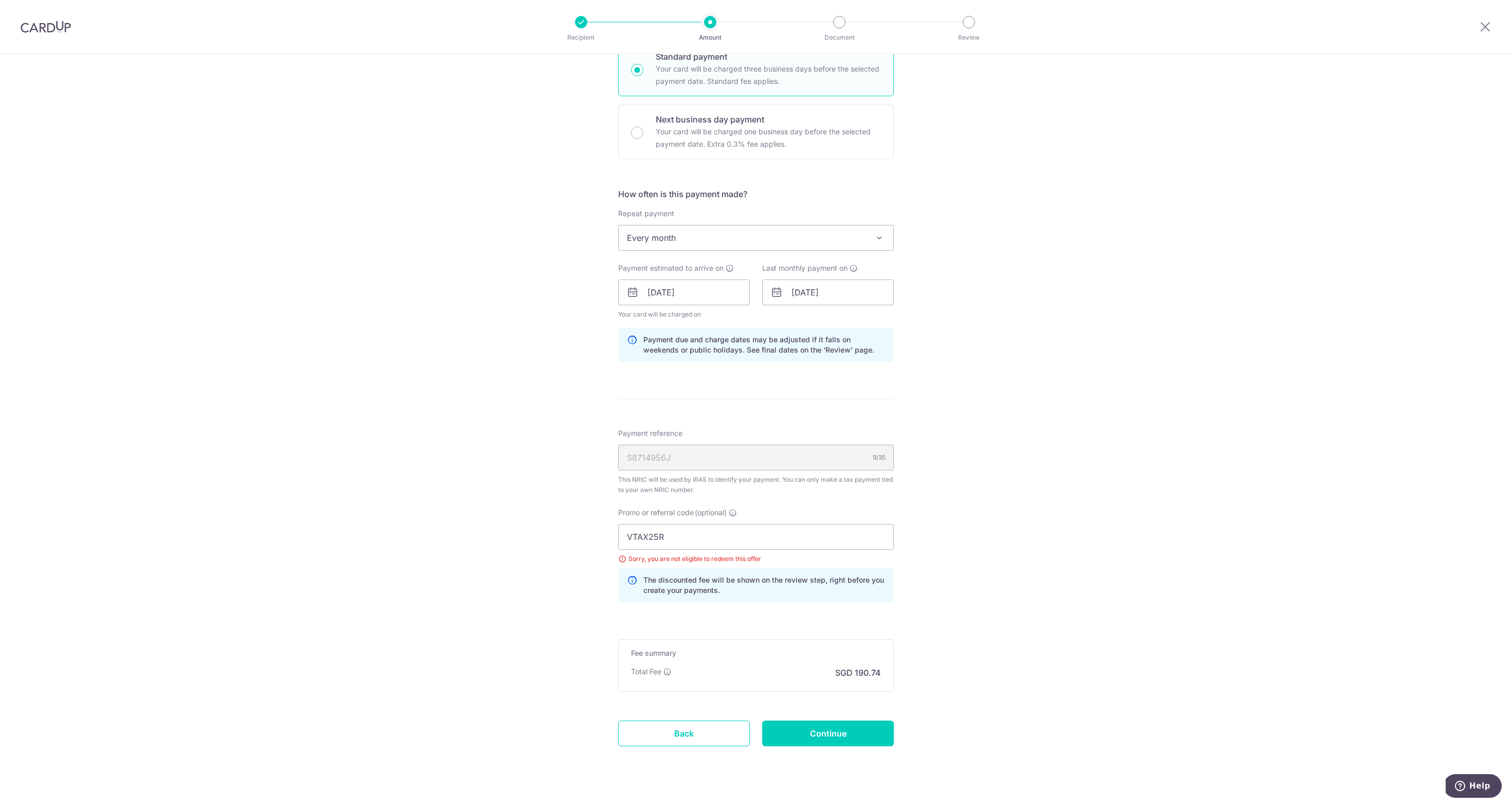
scroll to position [291, 0]
click at [827, 734] on input "Continue" at bounding box center [828, 732] width 132 height 26
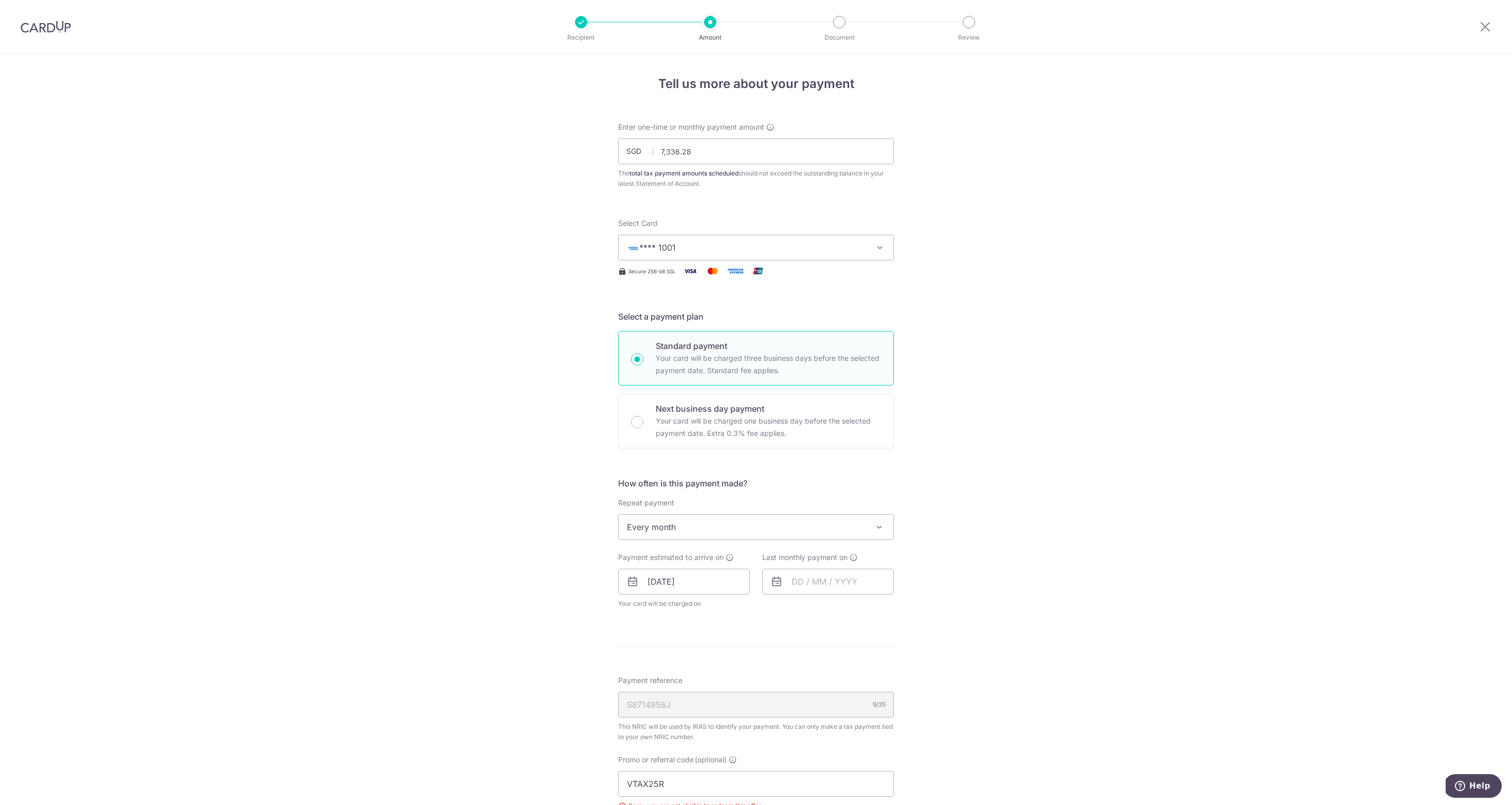
click at [764, 255] on button "**** 1001" at bounding box center [756, 248] width 276 height 26
click at [660, 279] on span "Add credit card" at bounding box center [765, 276] width 240 height 10
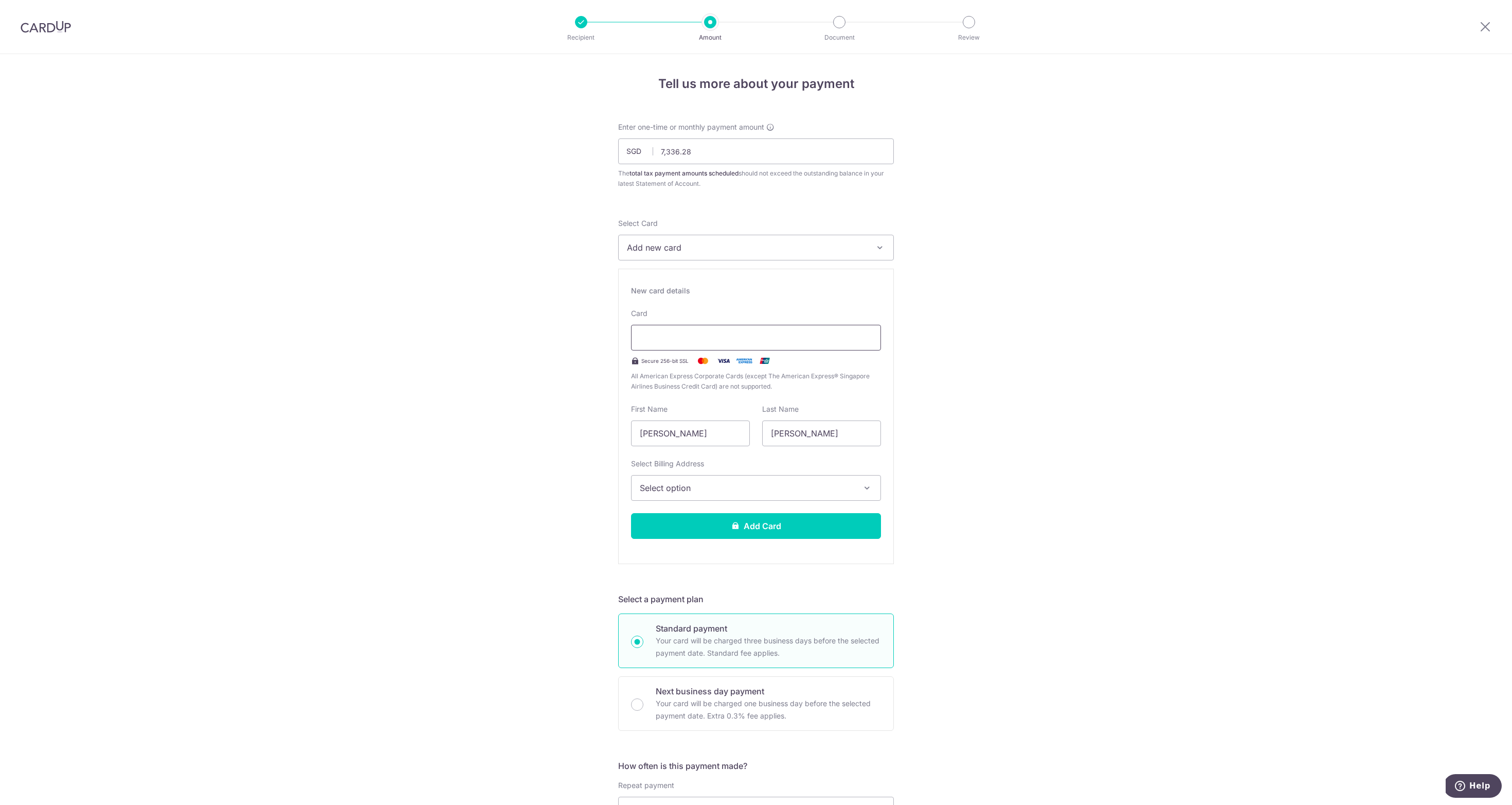
click at [714, 329] on div at bounding box center [756, 338] width 250 height 26
click at [729, 245] on span "Add new card" at bounding box center [747, 248] width 240 height 12
click at [727, 323] on span "**** 1001" at bounding box center [756, 321] width 258 height 12
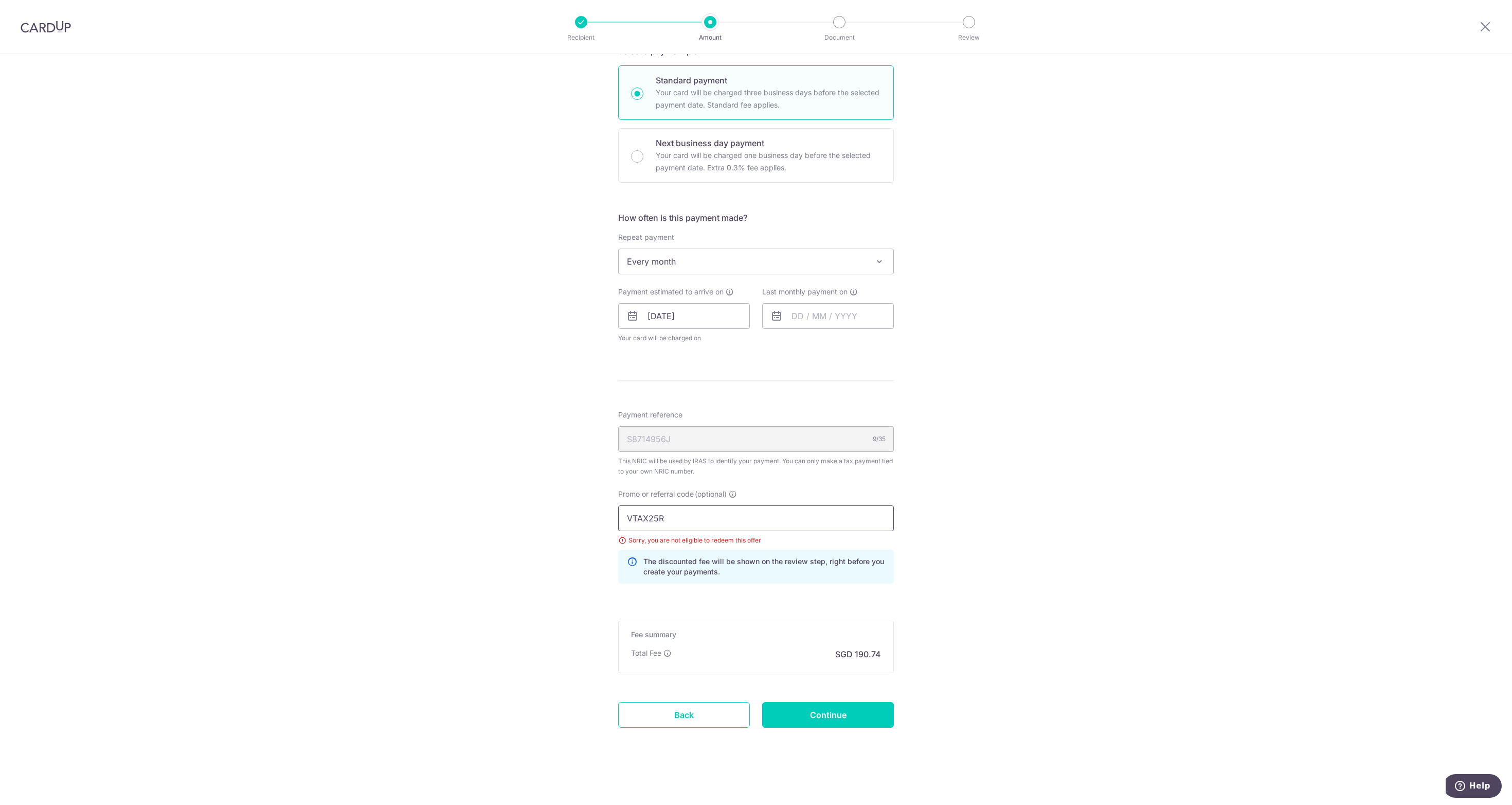
scroll to position [266, 0]
click at [737, 521] on input "VTAX25R" at bounding box center [756, 519] width 276 height 26
paste input "25AMEX18"
type input "25AMEX18"
click at [1007, 604] on div "Tell us more about your payment Enter one-time or monthly payment amount SGD 7,…" at bounding box center [756, 297] width 1512 height 1017
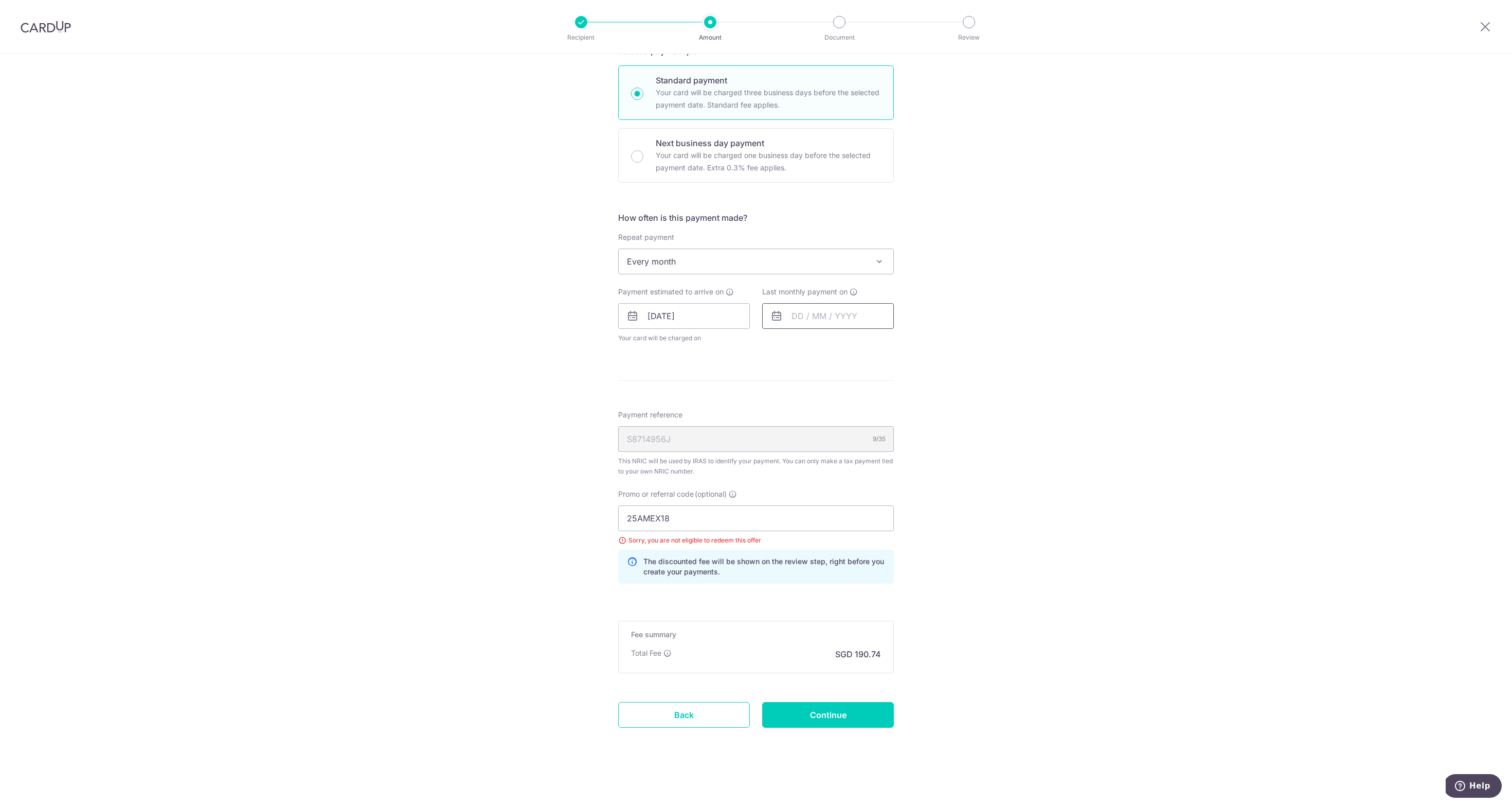
click at [828, 317] on input "text" at bounding box center [828, 316] width 132 height 26
click at [906, 344] on link "Next" at bounding box center [908, 344] width 12 height 12
click at [906, 344] on link "Next" at bounding box center [908, 345] width 12 height 12
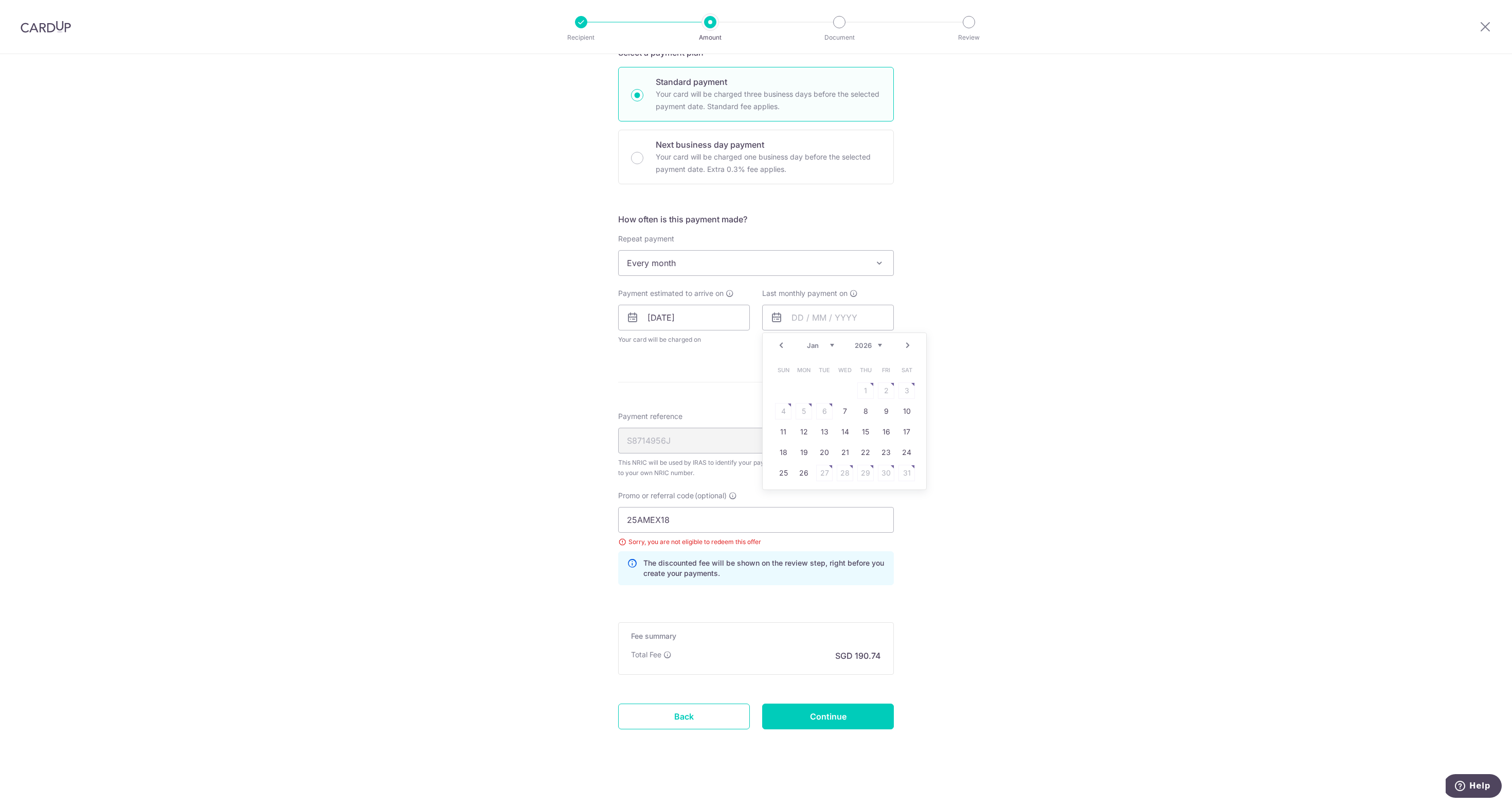
click at [906, 344] on link "Next" at bounding box center [908, 345] width 12 height 12
click at [852, 406] on table "Sun Mon Tue Wed Thu Fri Sat 1 2 3 4 5 6 7 8 9 10 11 12 13 14 15 16 17 18 19 20 …" at bounding box center [845, 422] width 144 height 124
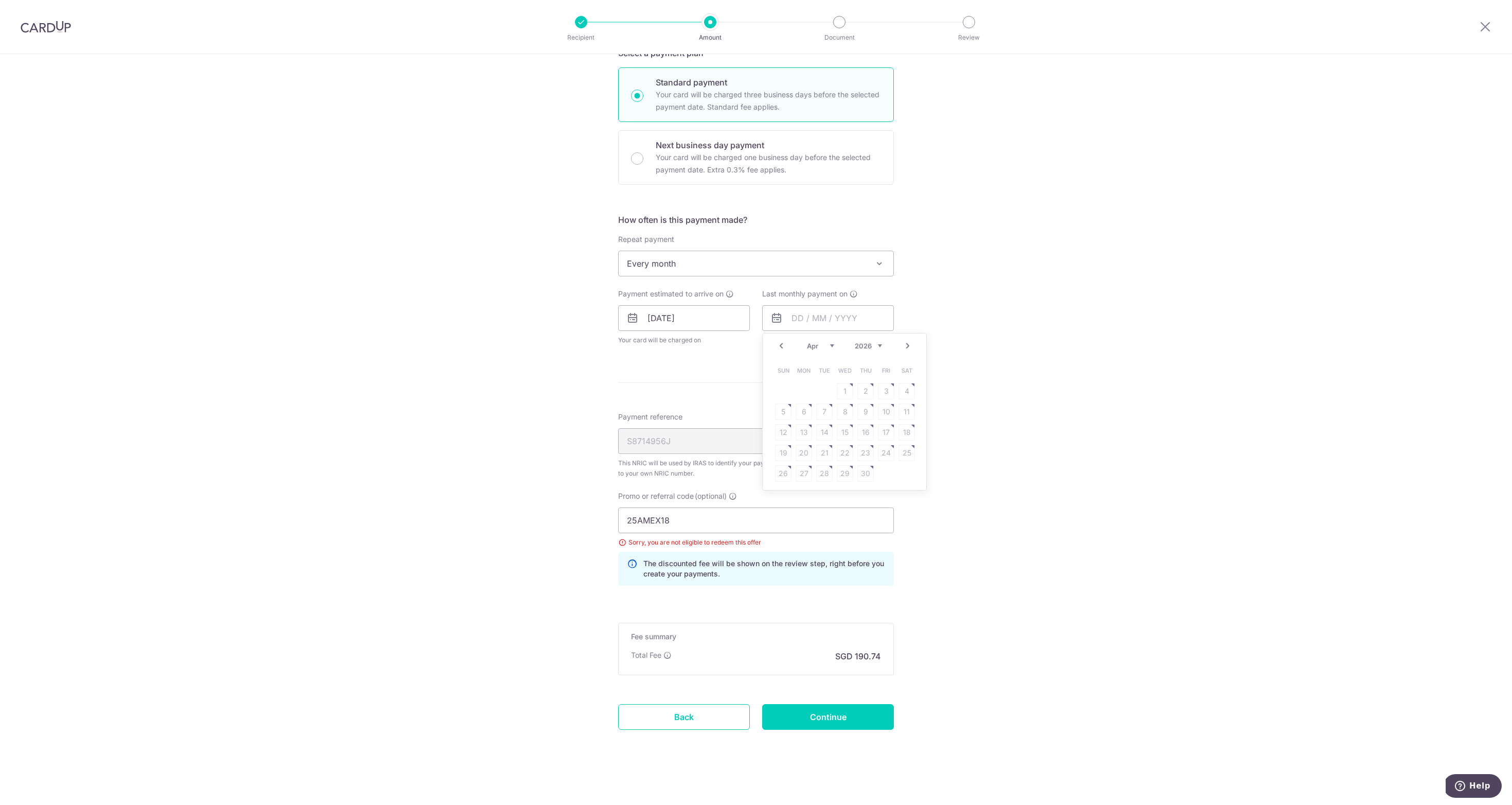
click at [780, 346] on link "Prev" at bounding box center [781, 346] width 12 height 12
click at [817, 429] on link "17" at bounding box center [824, 431] width 16 height 16
type input "17/03/2026"
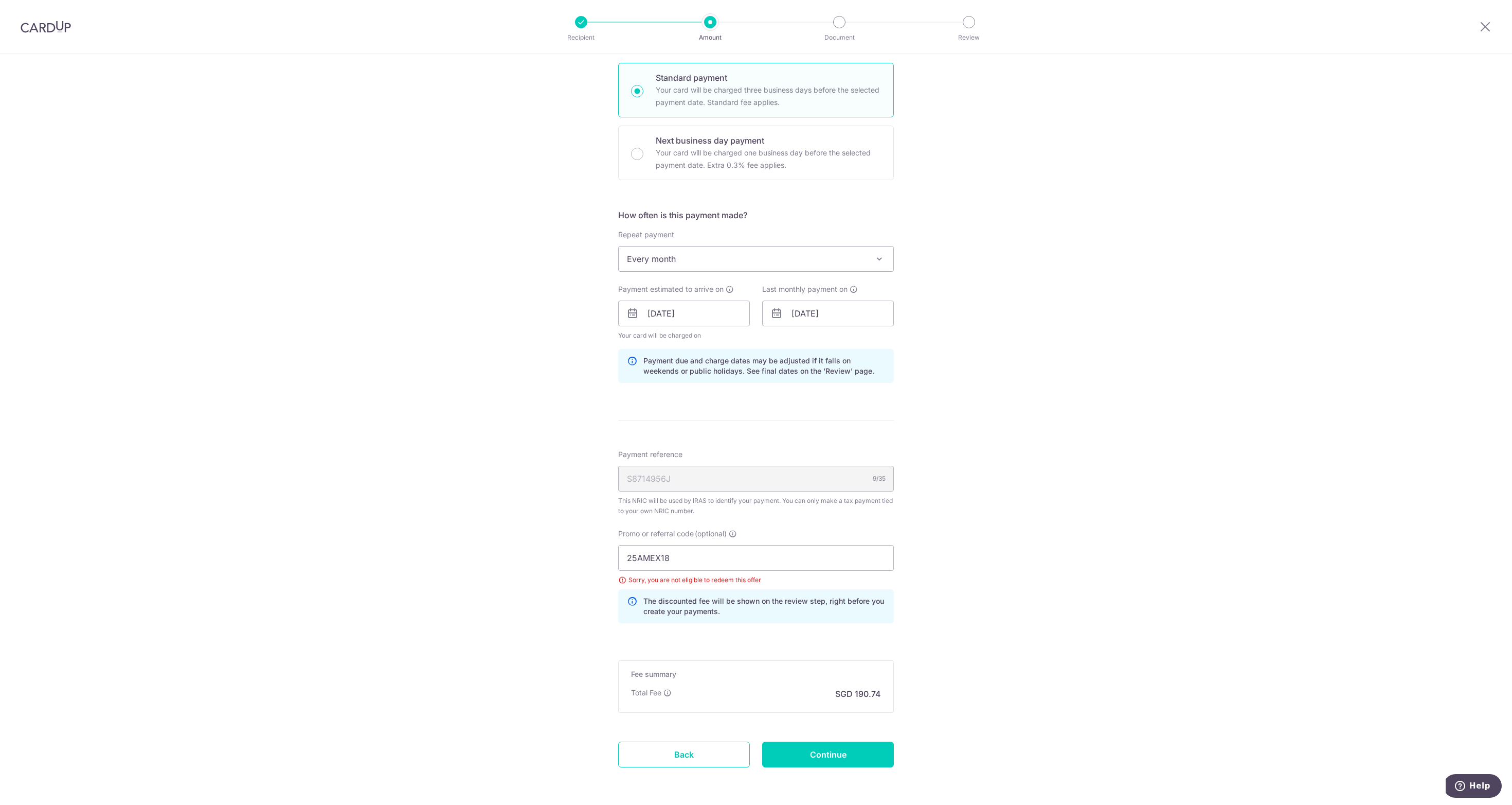
scroll to position [266, 0]
click at [859, 758] on input "Continue" at bounding box center [828, 757] width 132 height 26
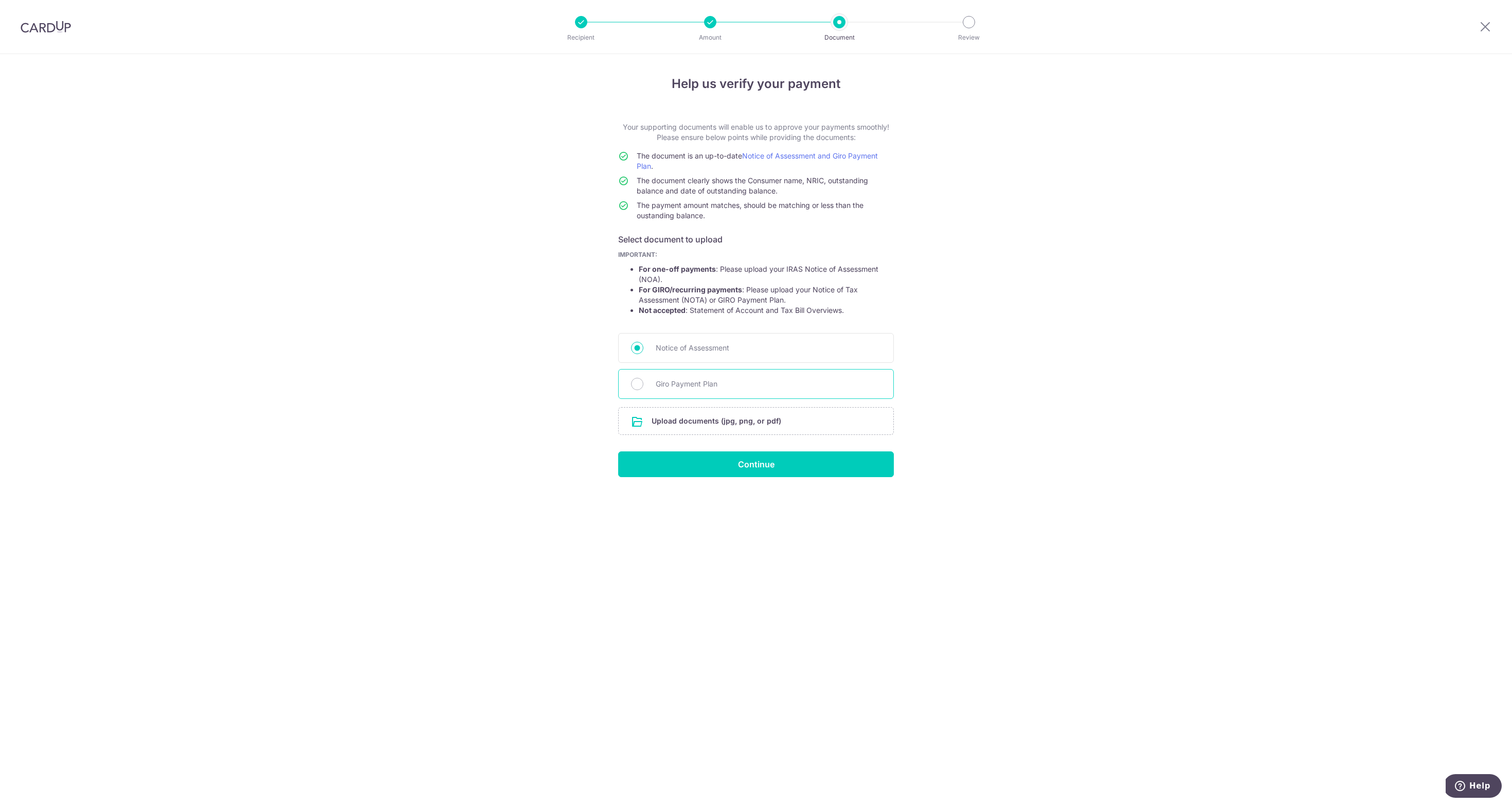
click at [756, 389] on span "Giro Payment Plan" at bounding box center [768, 384] width 225 height 12
click at [644, 389] on input "Giro Payment Plan" at bounding box center [637, 384] width 12 height 12
radio input "true"
click at [796, 420] on input "file" at bounding box center [756, 421] width 275 height 27
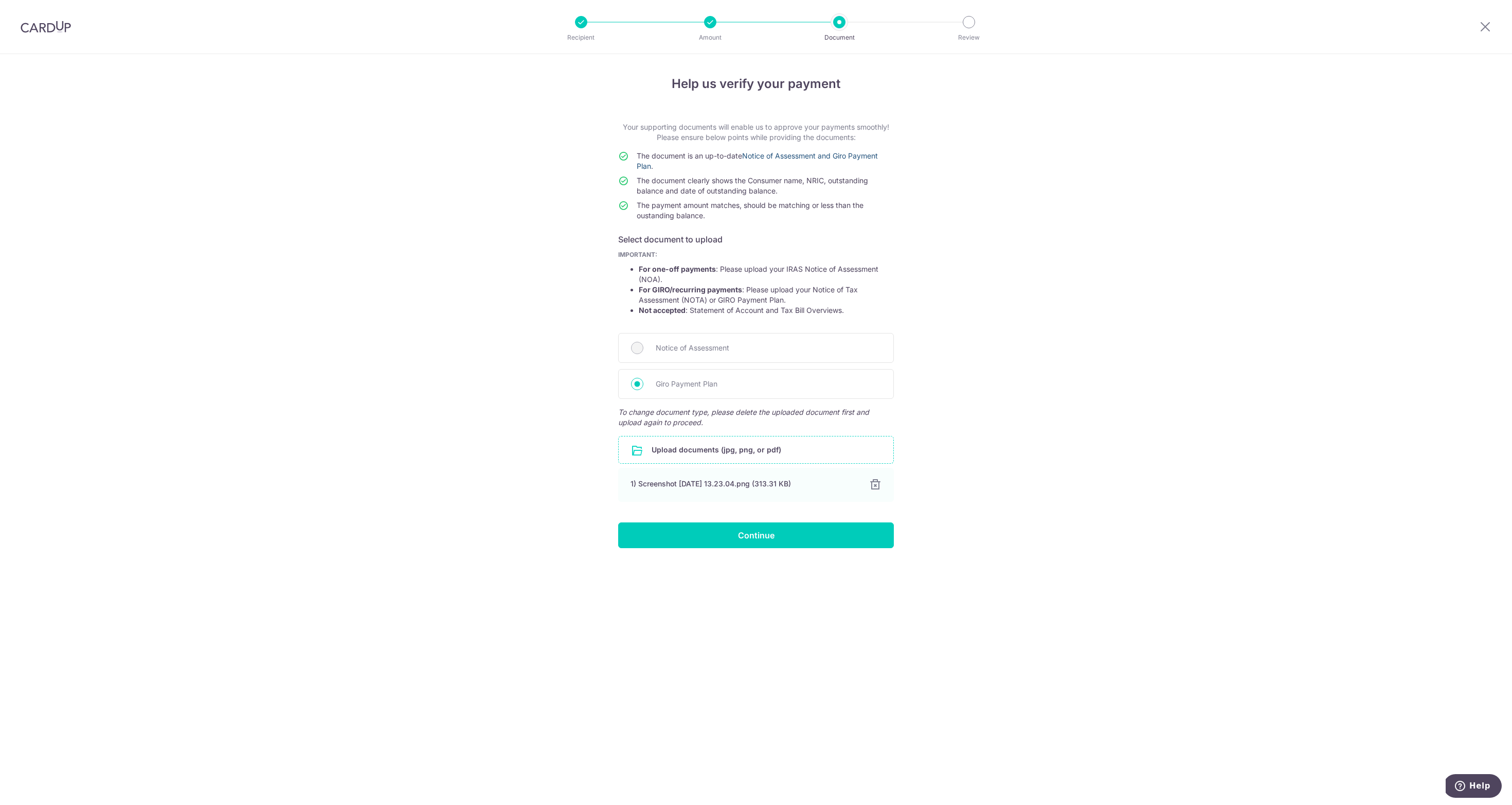
click at [794, 157] on link "Notice of Assessment and Giro Payment Plan" at bounding box center [757, 161] width 242 height 19
click at [769, 452] on input "file" at bounding box center [756, 449] width 275 height 27
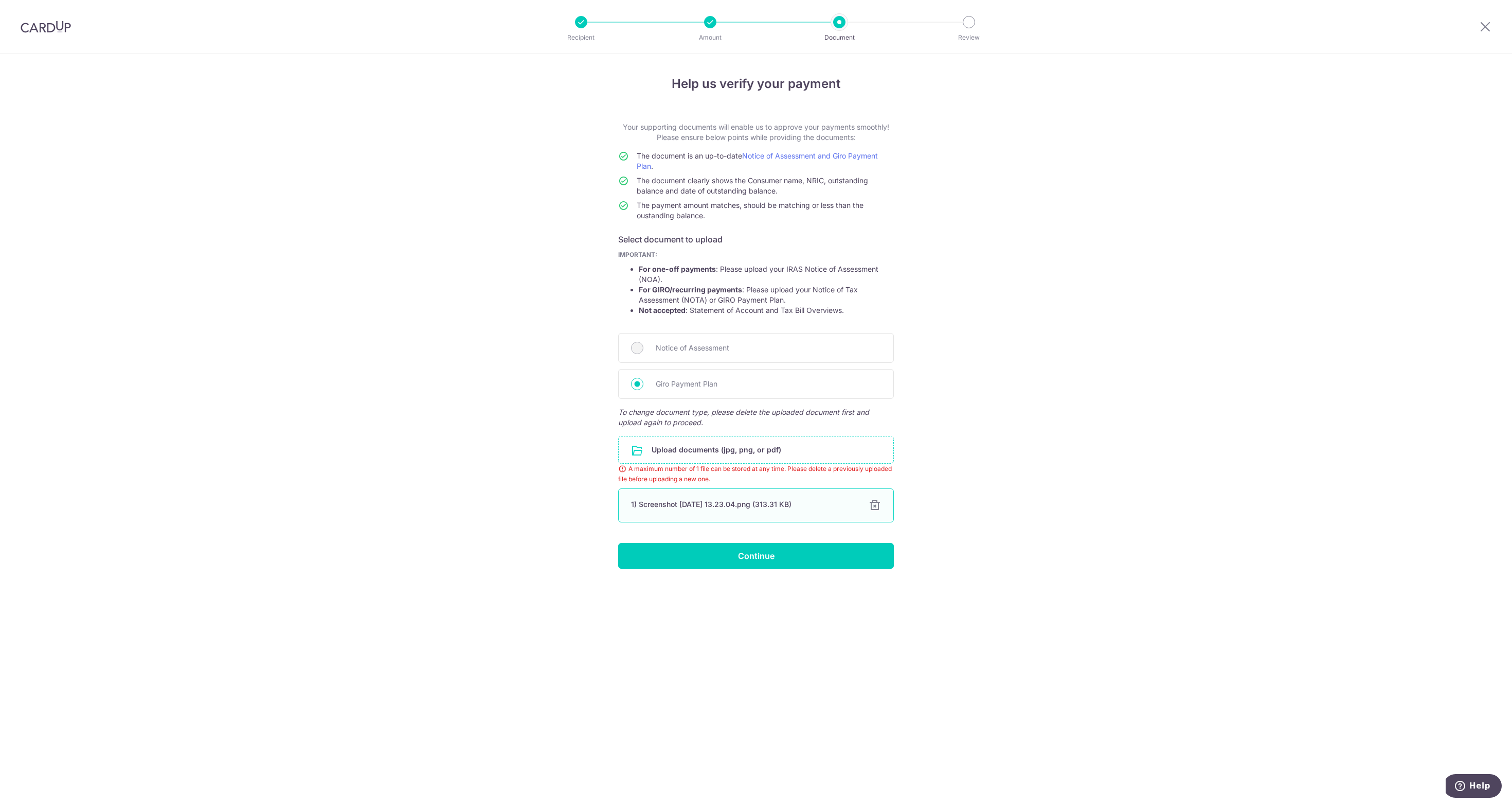
click at [872, 506] on div at bounding box center [875, 506] width 12 height 12
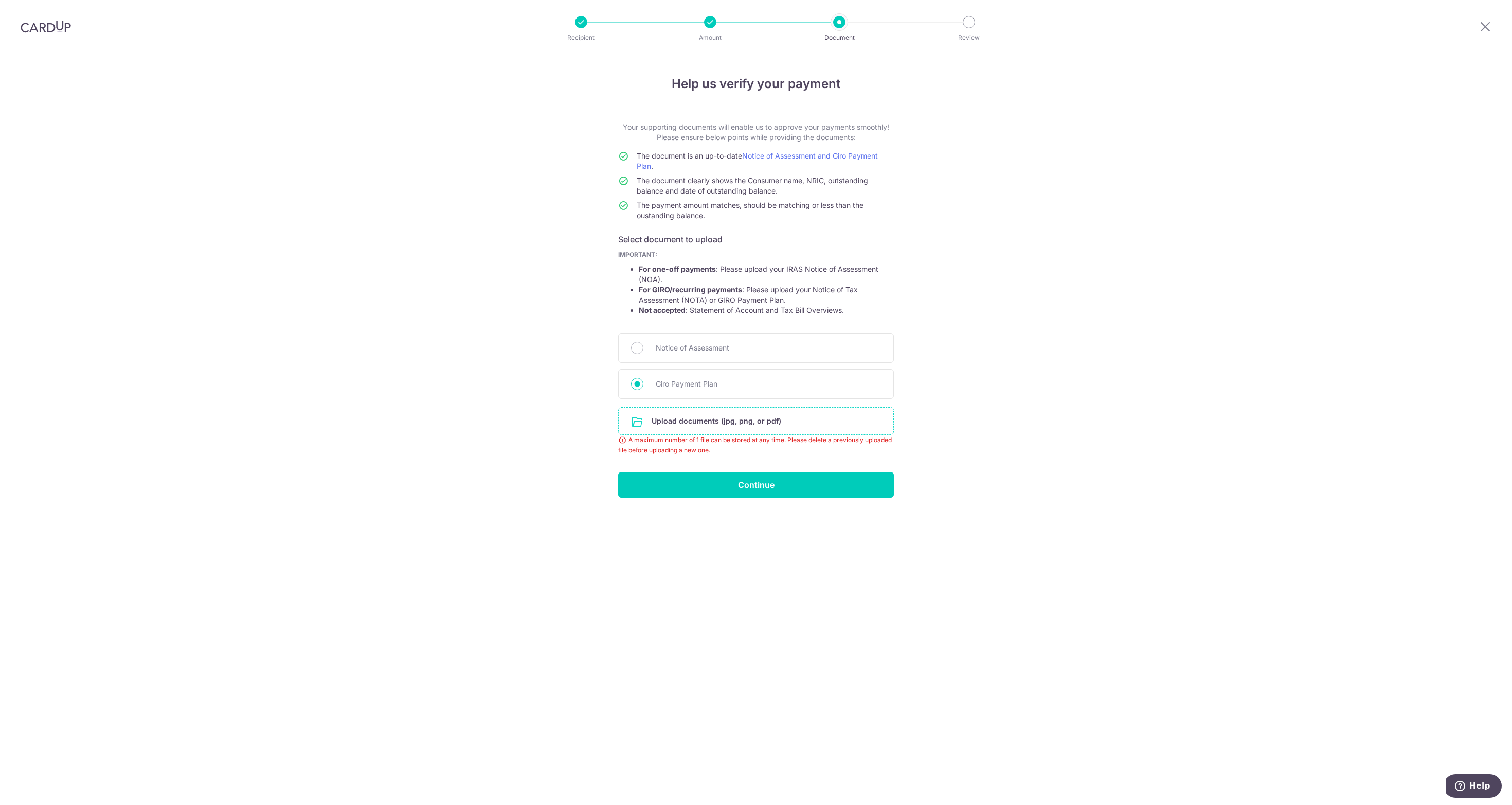
click at [737, 422] on input "file" at bounding box center [756, 421] width 275 height 27
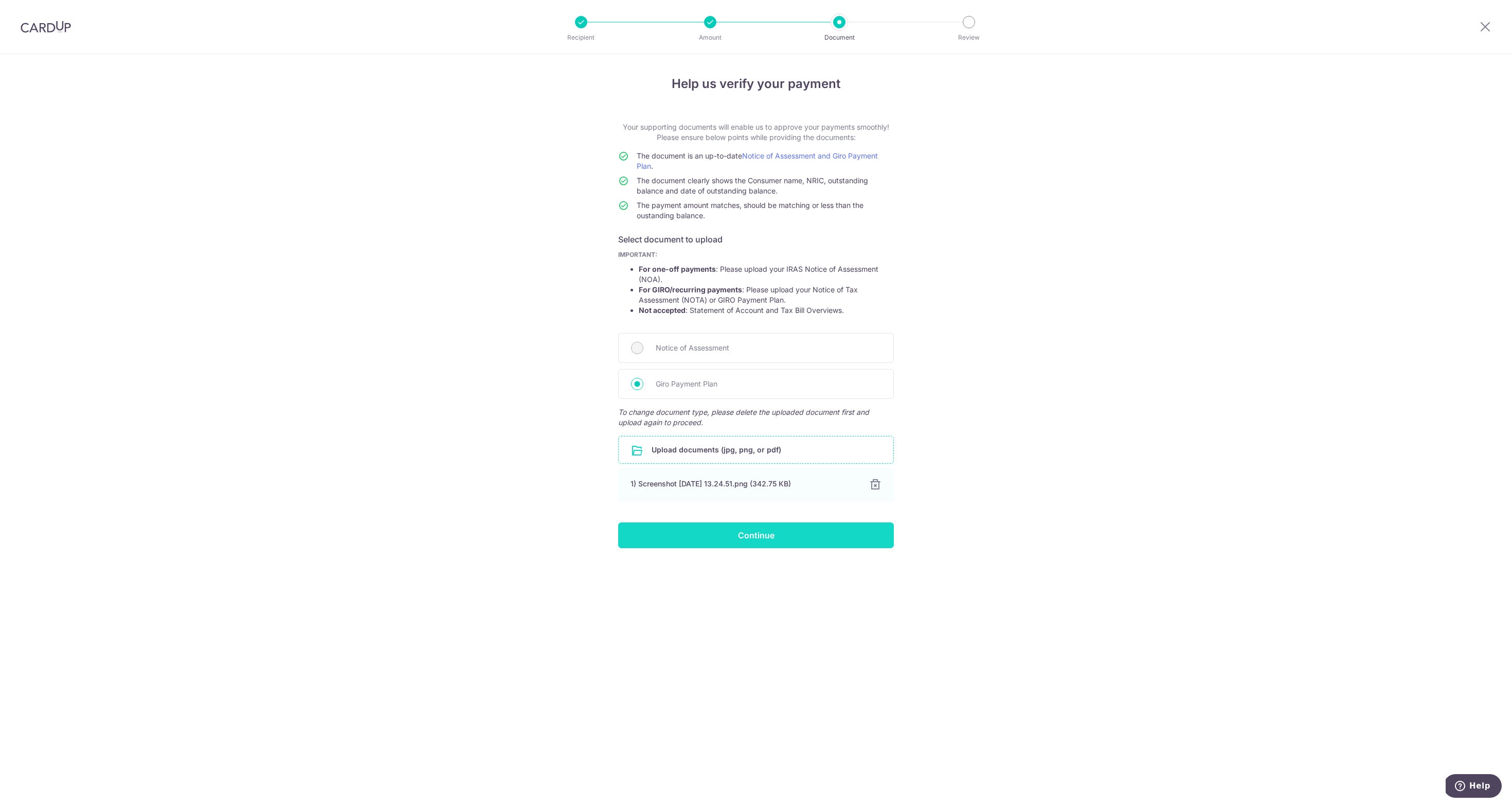
click at [756, 539] on input "Continue" at bounding box center [756, 535] width 276 height 26
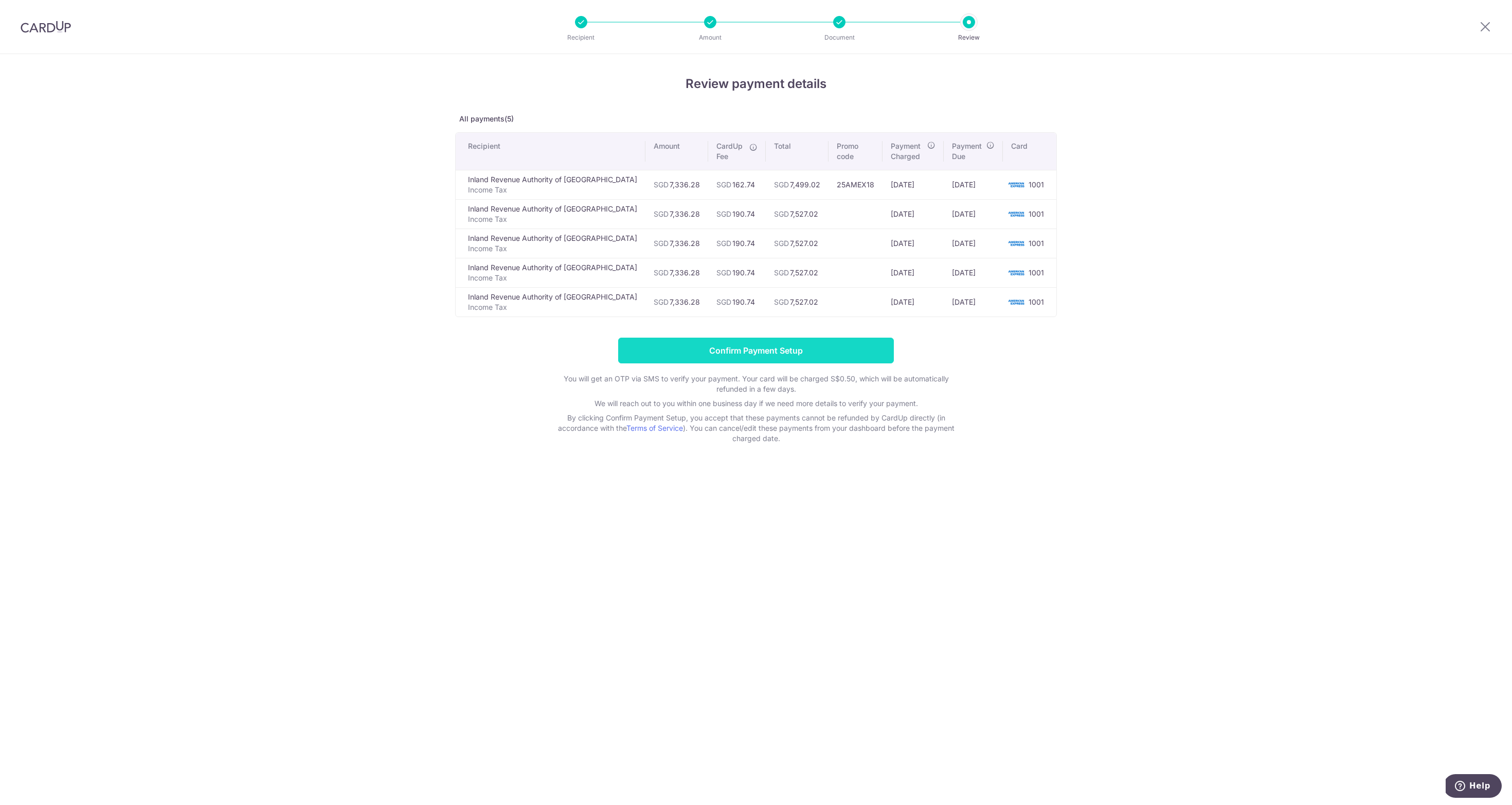
click at [774, 351] on input "Confirm Payment Setup" at bounding box center [756, 351] width 276 height 26
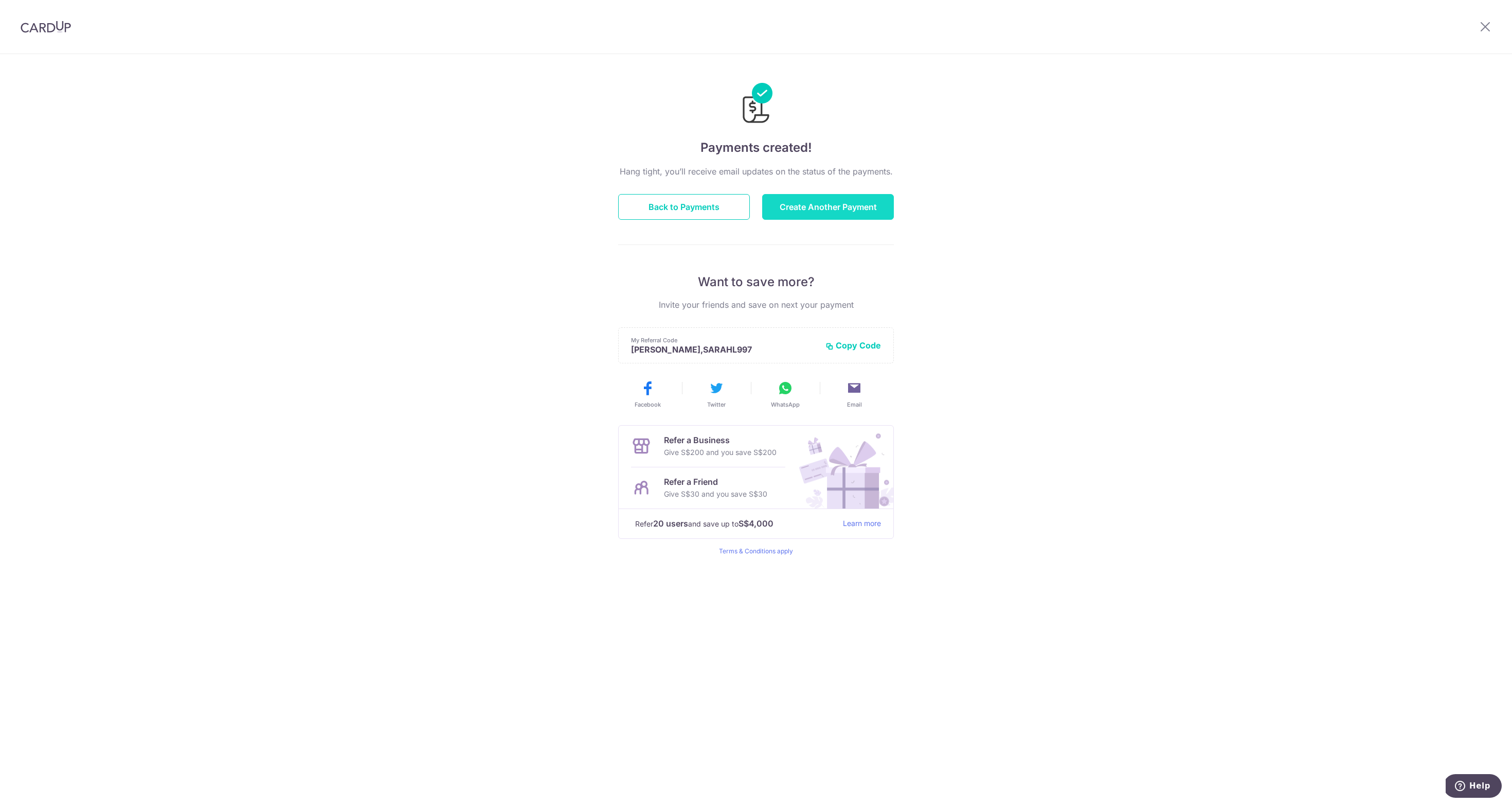
click at [852, 207] on button "Create Another Payment" at bounding box center [828, 207] width 132 height 26
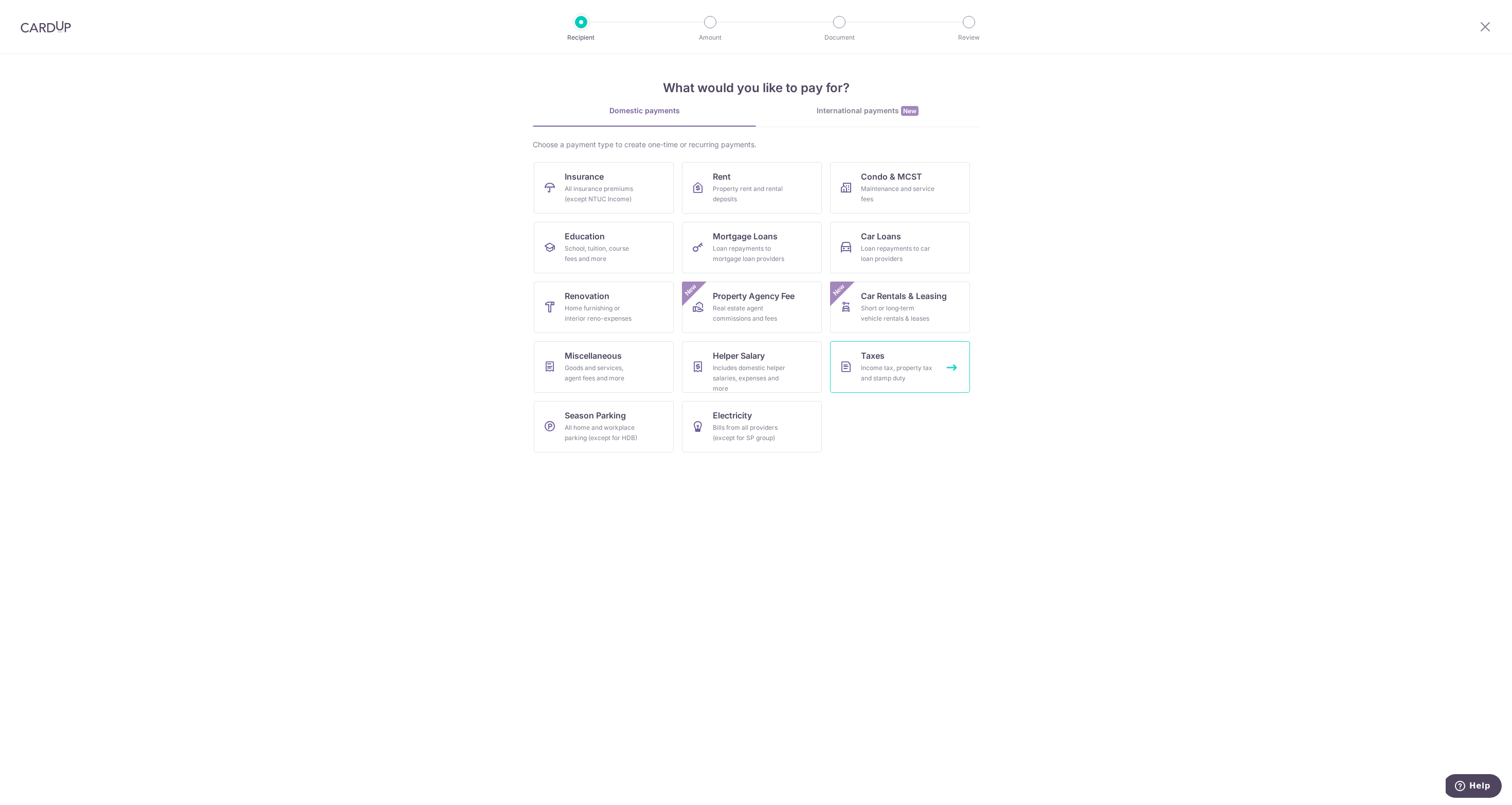
click at [906, 375] on div "Income tax, property tax and stamp duty" at bounding box center [898, 373] width 74 height 21
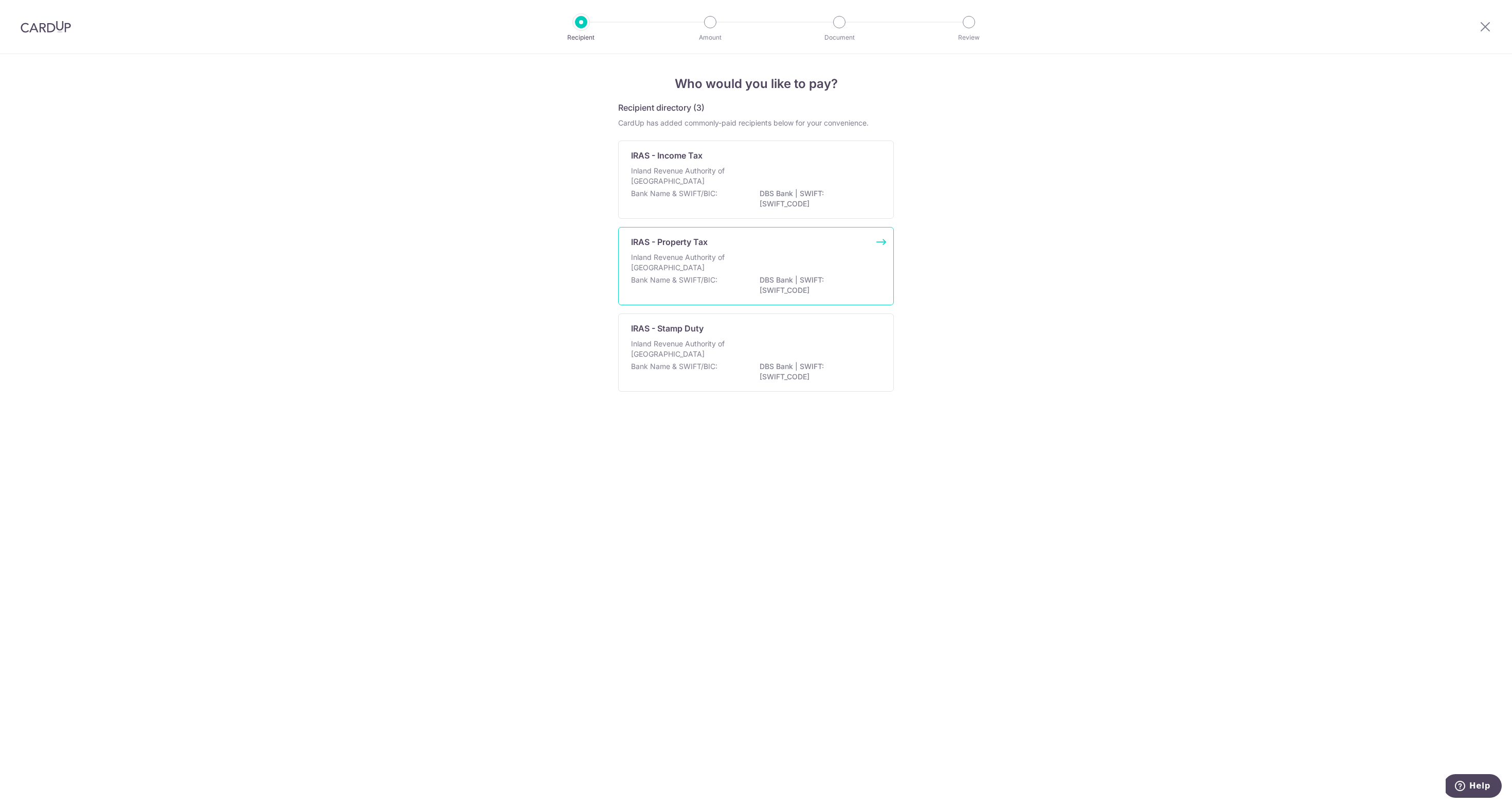
click at [694, 254] on p "Inland Revenue Authority of [GEOGRAPHIC_DATA]" at bounding box center [685, 262] width 109 height 21
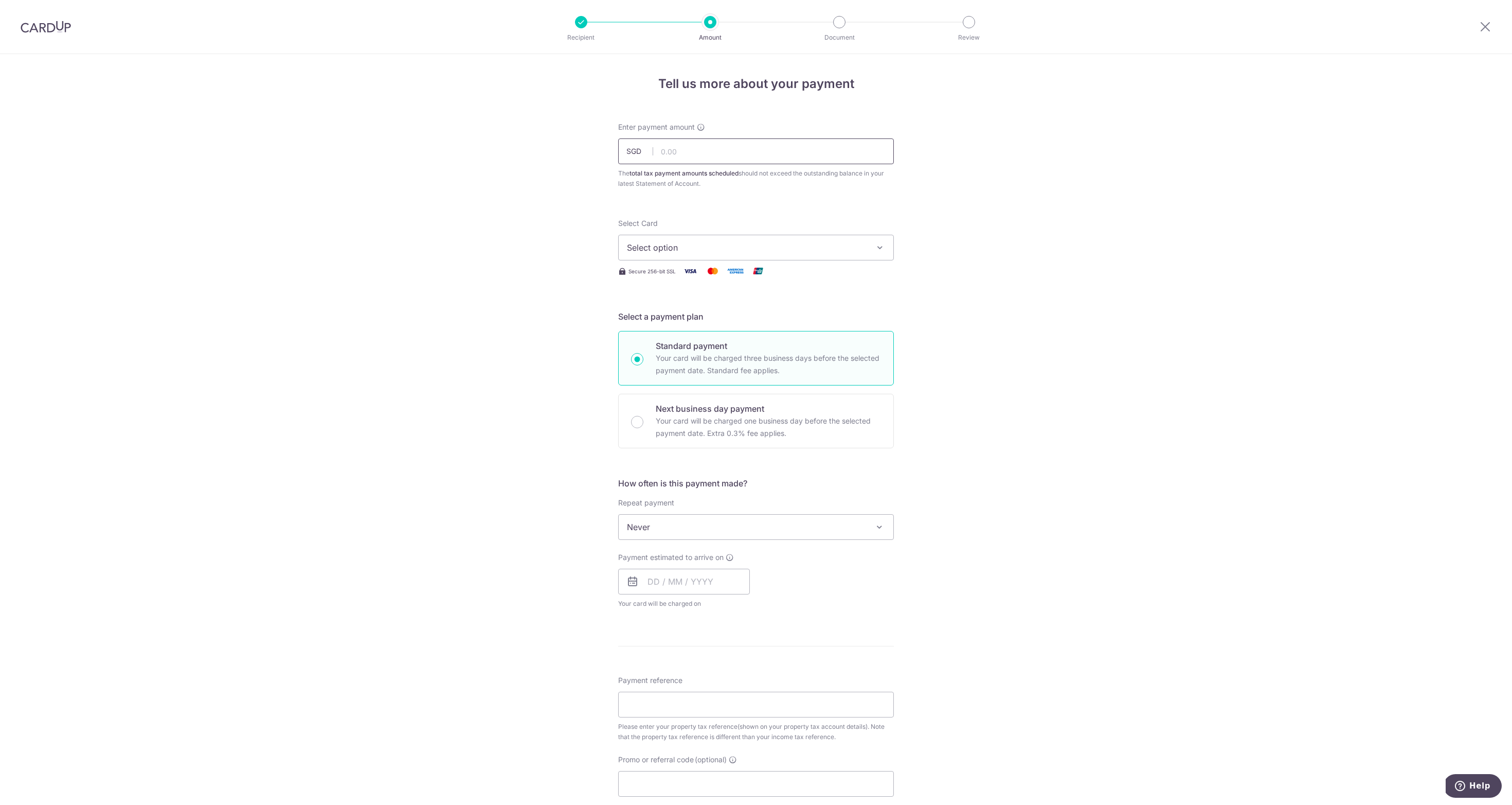
click at [746, 147] on input "text" at bounding box center [756, 151] width 276 height 26
paste input "423.86"
type input "423.86"
click at [705, 248] on span "Select option" at bounding box center [747, 248] width 240 height 12
click at [685, 276] on span "Add credit card" at bounding box center [765, 276] width 240 height 10
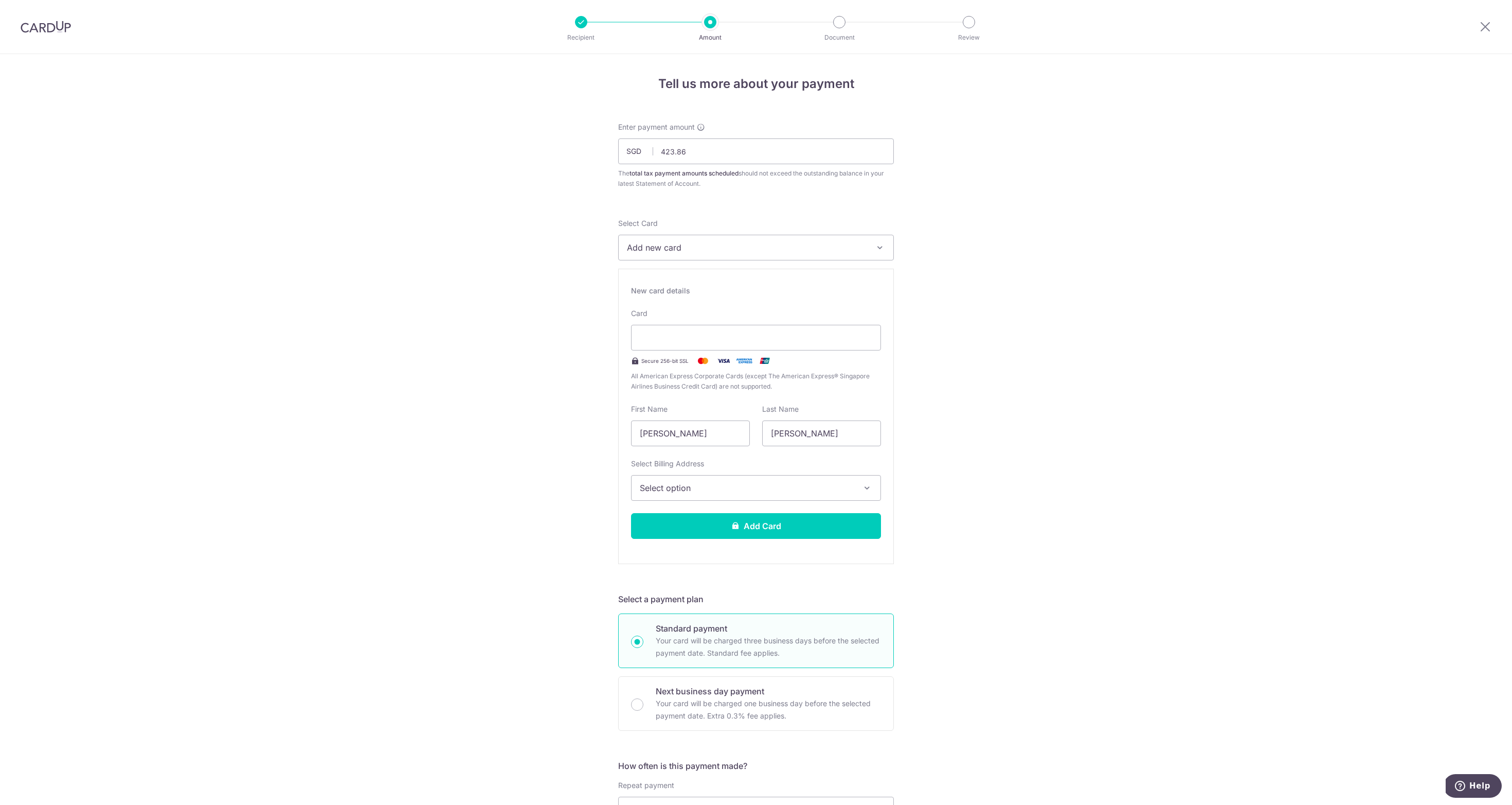
click at [684, 247] on span "Add new card" at bounding box center [747, 248] width 240 height 12
click at [682, 325] on span "**** 1001" at bounding box center [670, 321] width 36 height 12
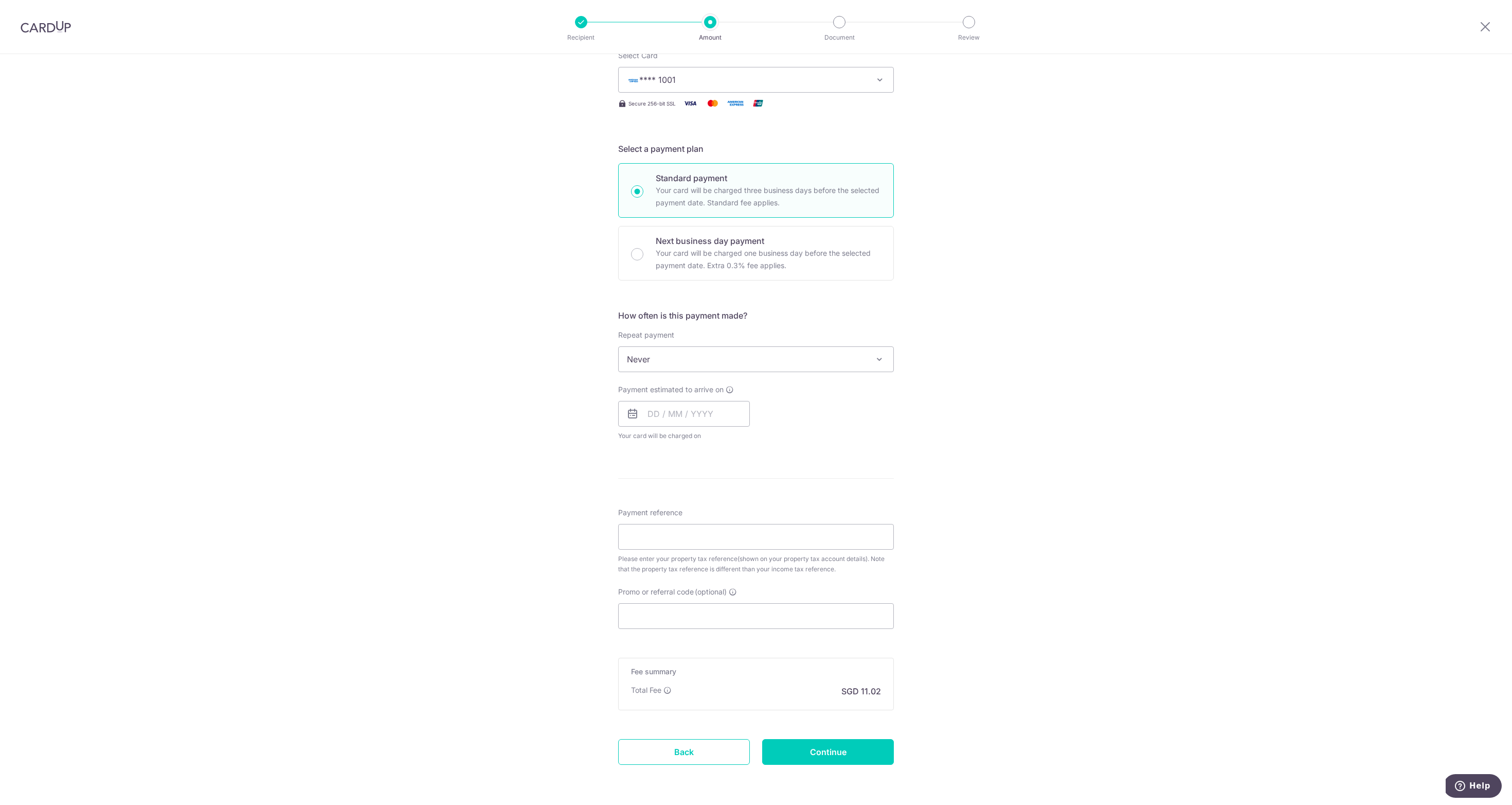
scroll to position [180, 0]
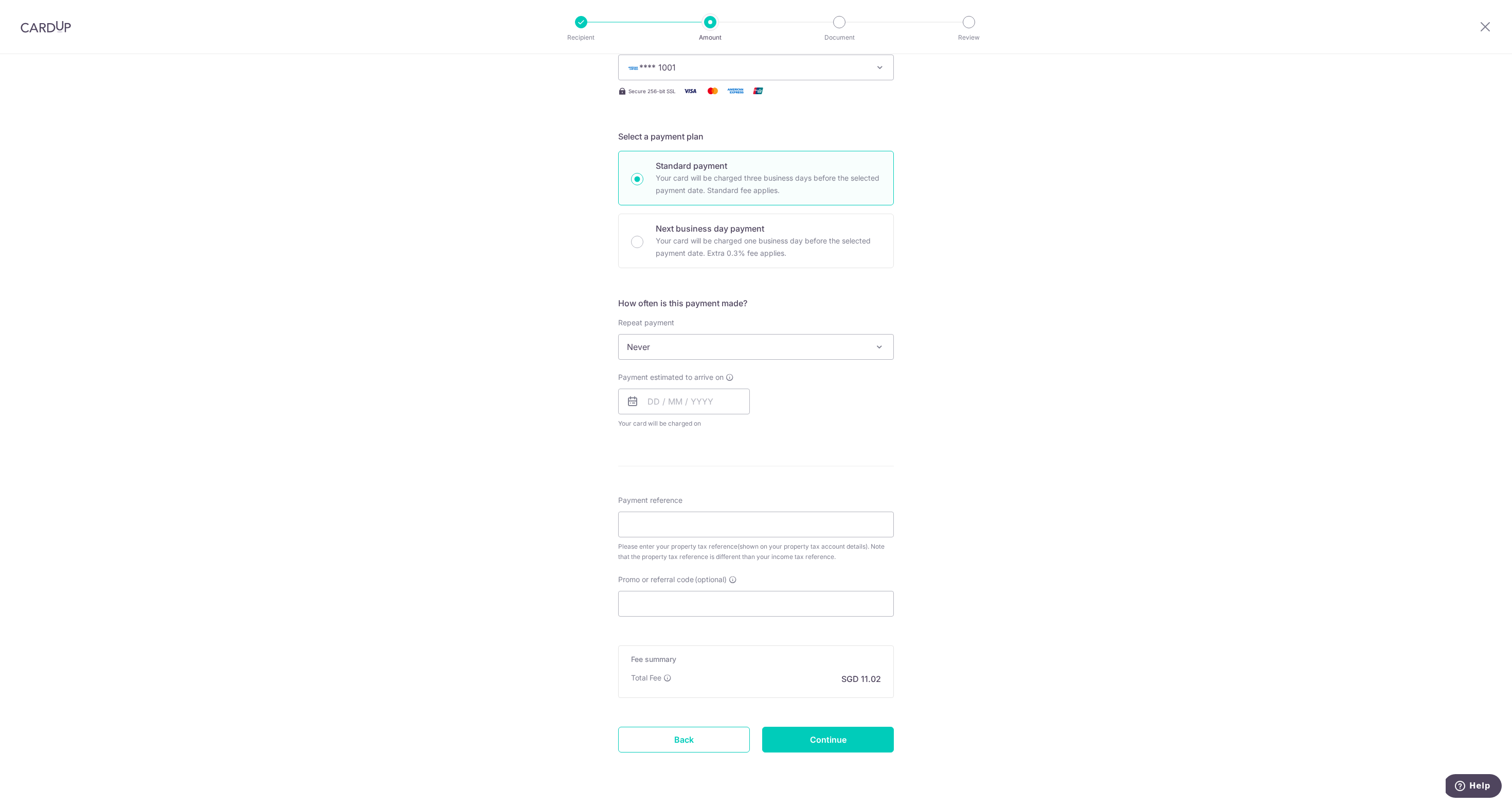
click at [740, 345] on span "Never" at bounding box center [756, 347] width 275 height 25
select select "3"
click at [719, 406] on input "text" at bounding box center [683, 402] width 132 height 26
click at [765, 426] on link "Next" at bounding box center [764, 429] width 12 height 12
click at [738, 495] on link "7" at bounding box center [742, 495] width 16 height 16
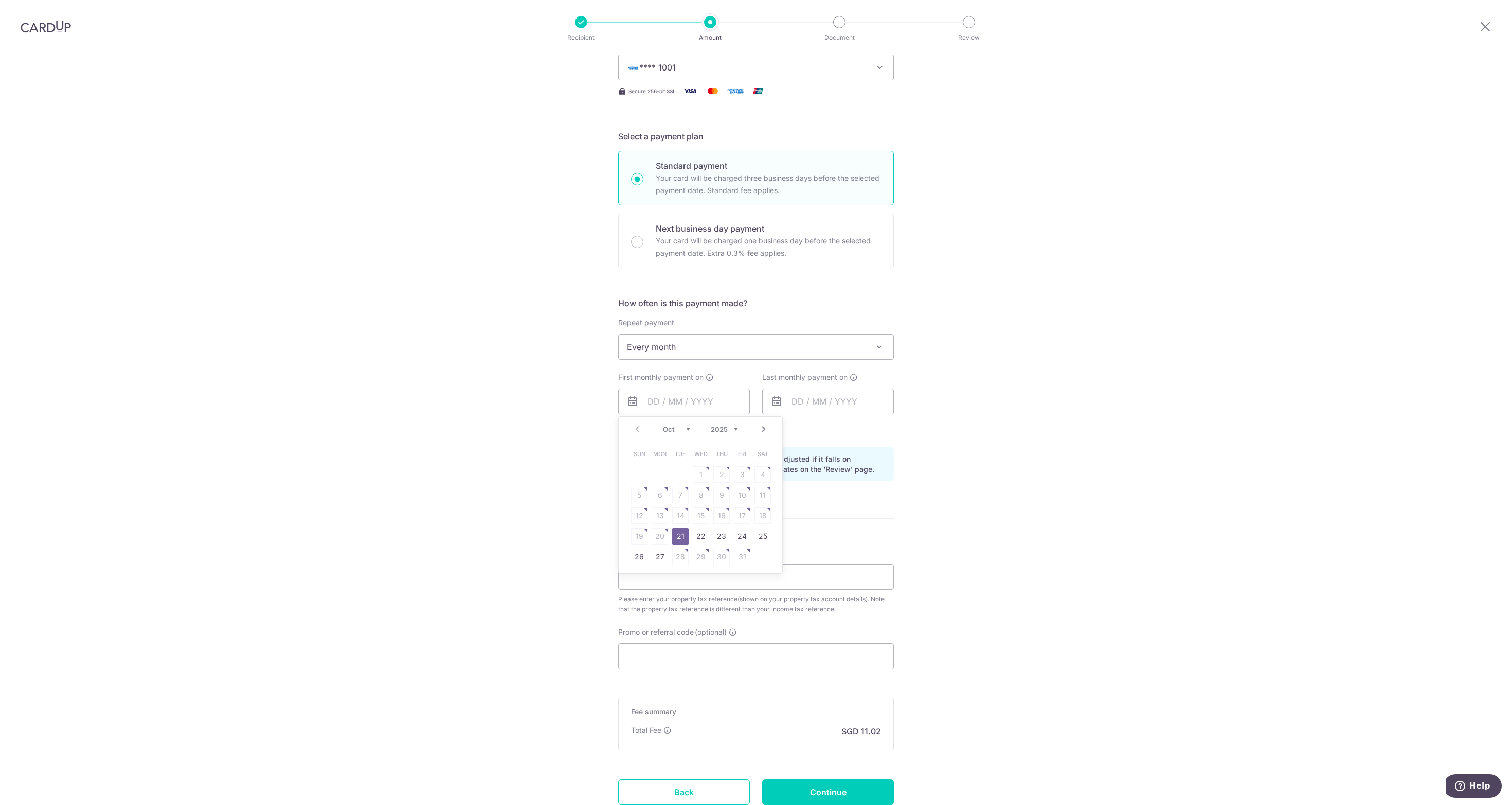
type input "07/11/2025"
click at [839, 401] on input "text" at bounding box center [828, 402] width 132 height 26
click at [905, 427] on link "Next" at bounding box center [908, 429] width 12 height 12
click at [801, 494] on link "8" at bounding box center [804, 495] width 16 height 16
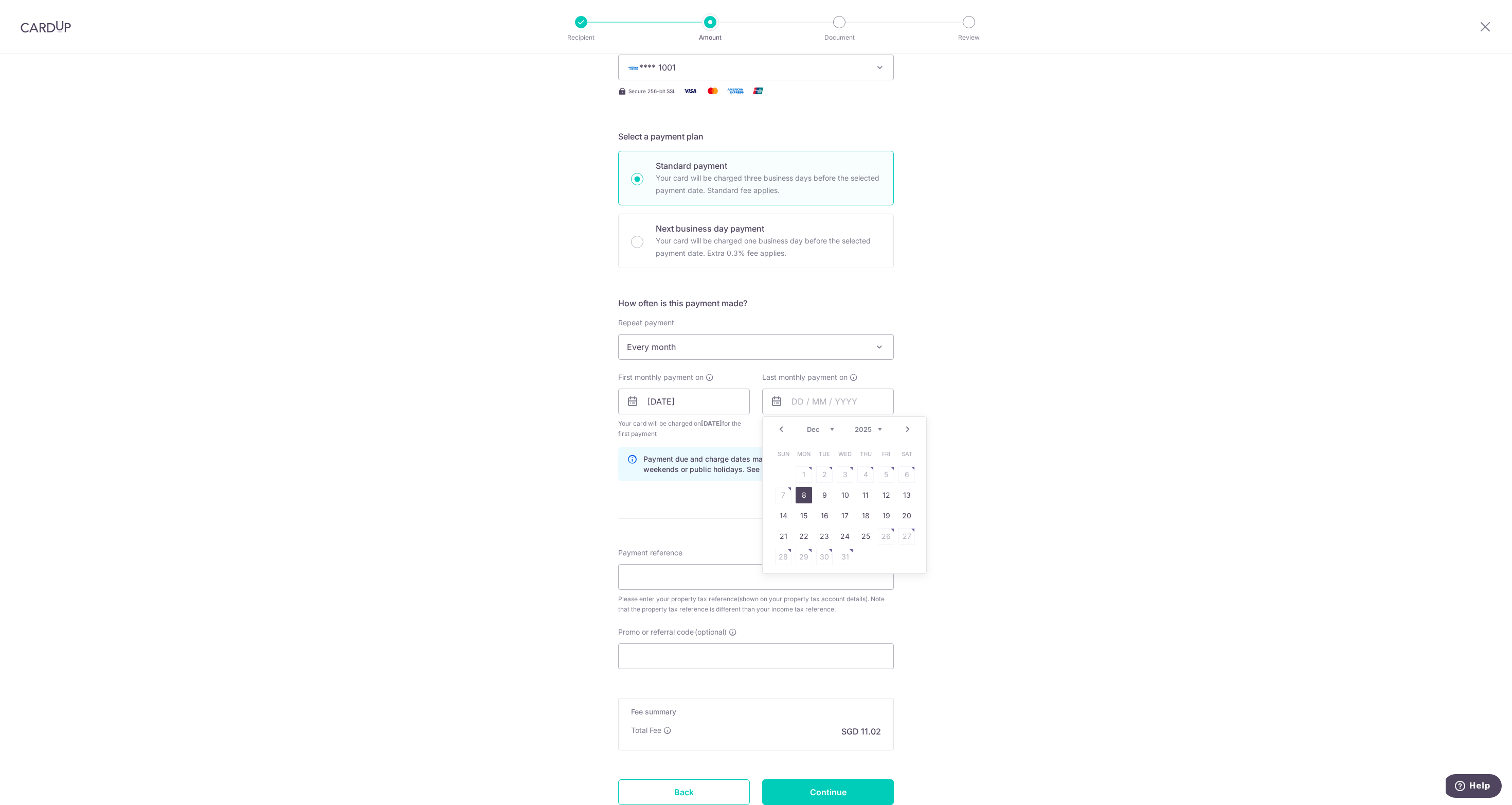
type input "08/12/2025"
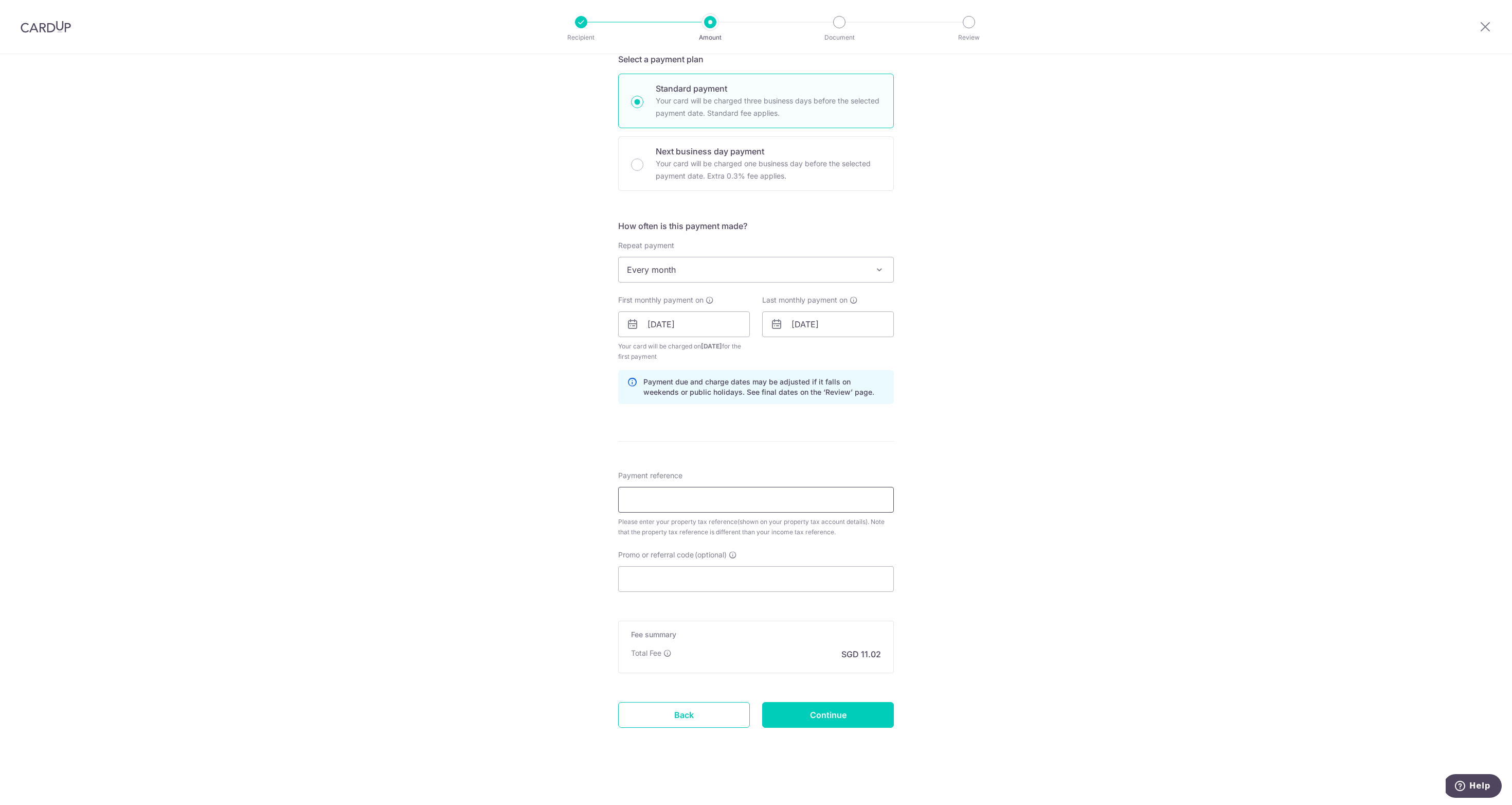
scroll to position [257, 0]
click at [655, 495] on input "Payment reference" at bounding box center [756, 500] width 276 height 26
paste input "5417531N"
type input "5417531N"
drag, startPoint x: 734, startPoint y: 580, endPoint x: 740, endPoint y: 566, distance: 15.2
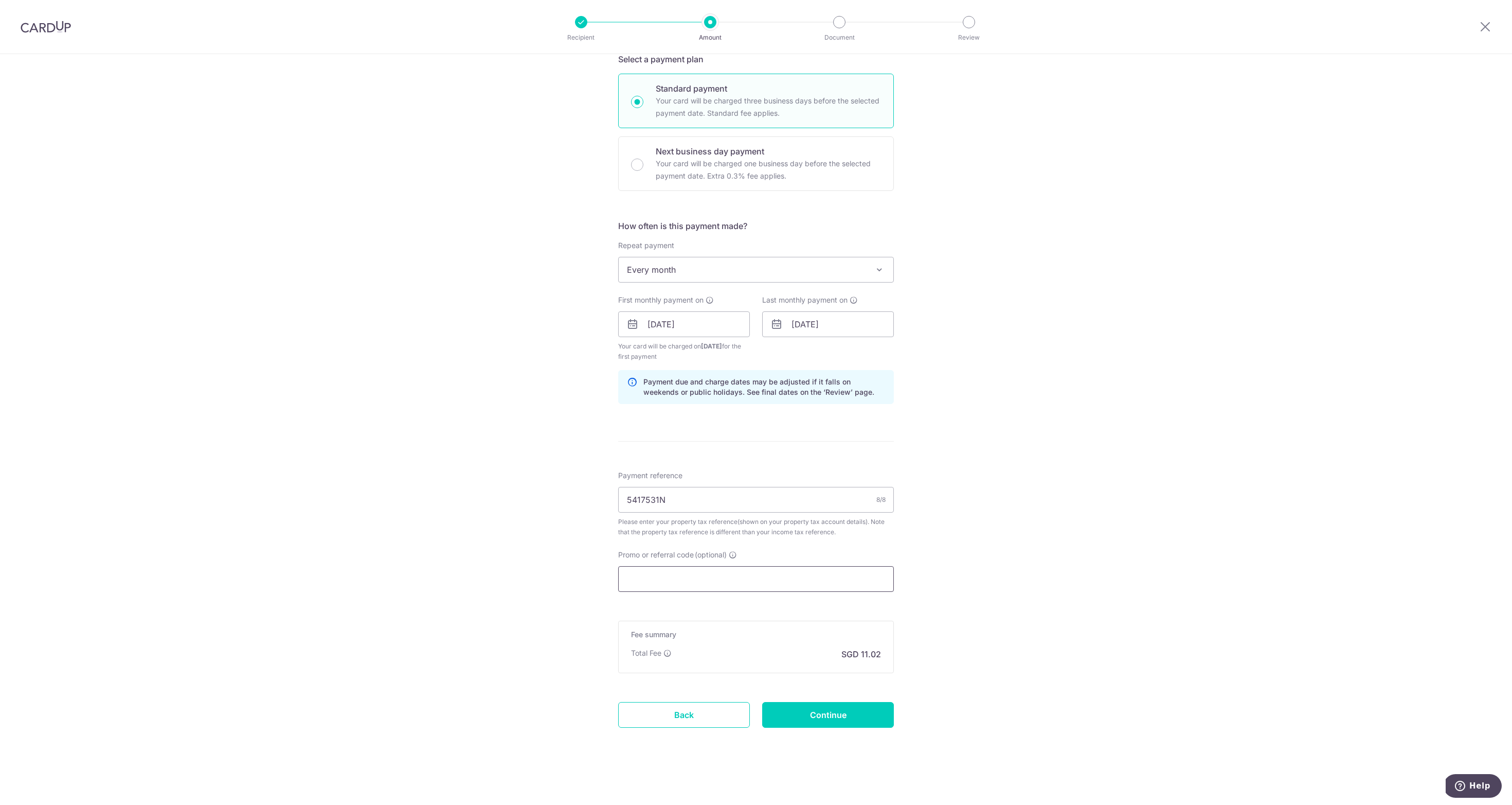
click at [735, 578] on input "Promo or referral code (optional)" at bounding box center [756, 579] width 276 height 26
paste input "25AMEX21"
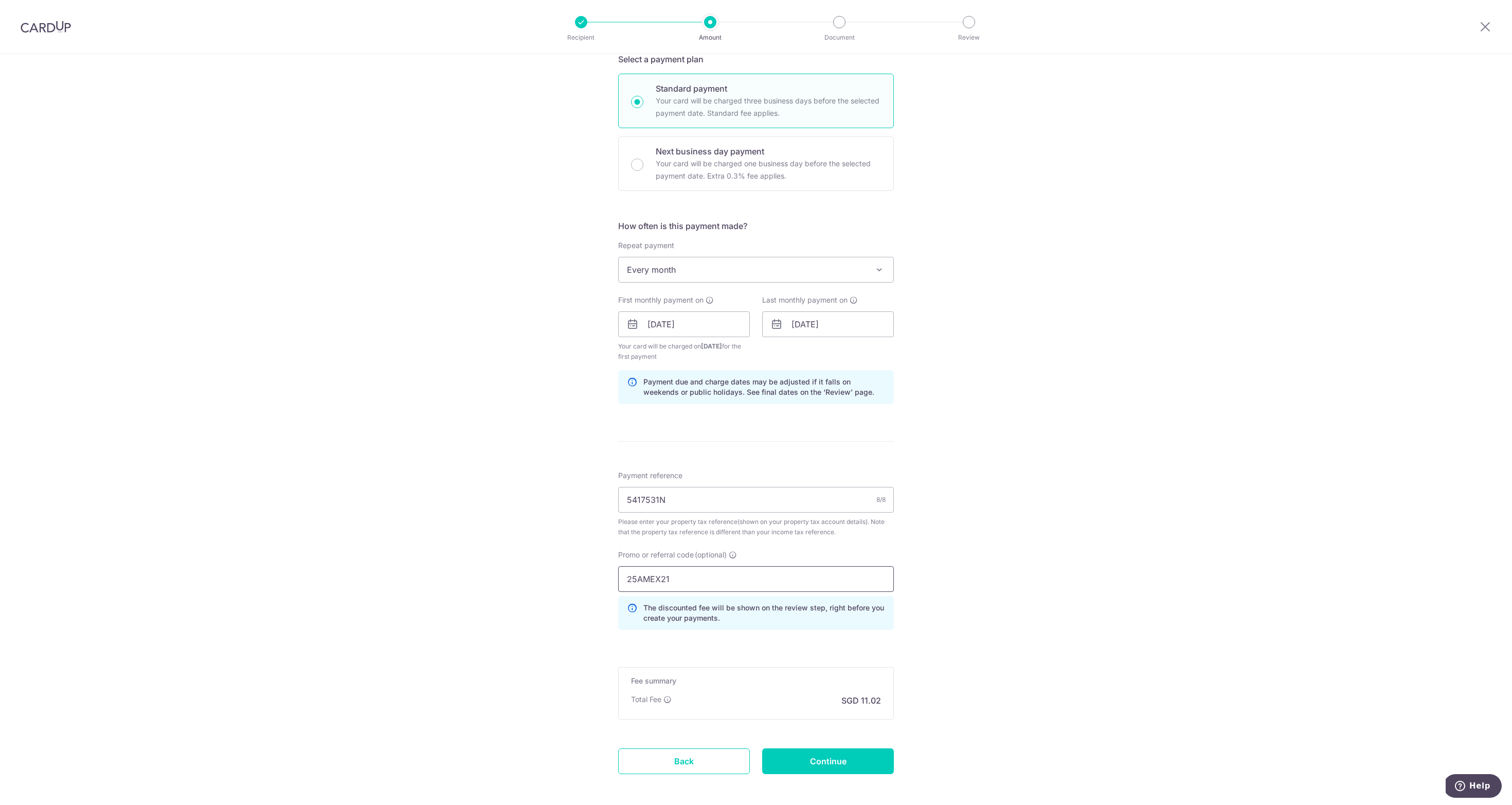
type input "25AMEX21"
click at [1017, 611] on div "Tell us more about your payment Enter payment amount SGD 423.86 423.86 The tota…" at bounding box center [756, 324] width 1512 height 1054
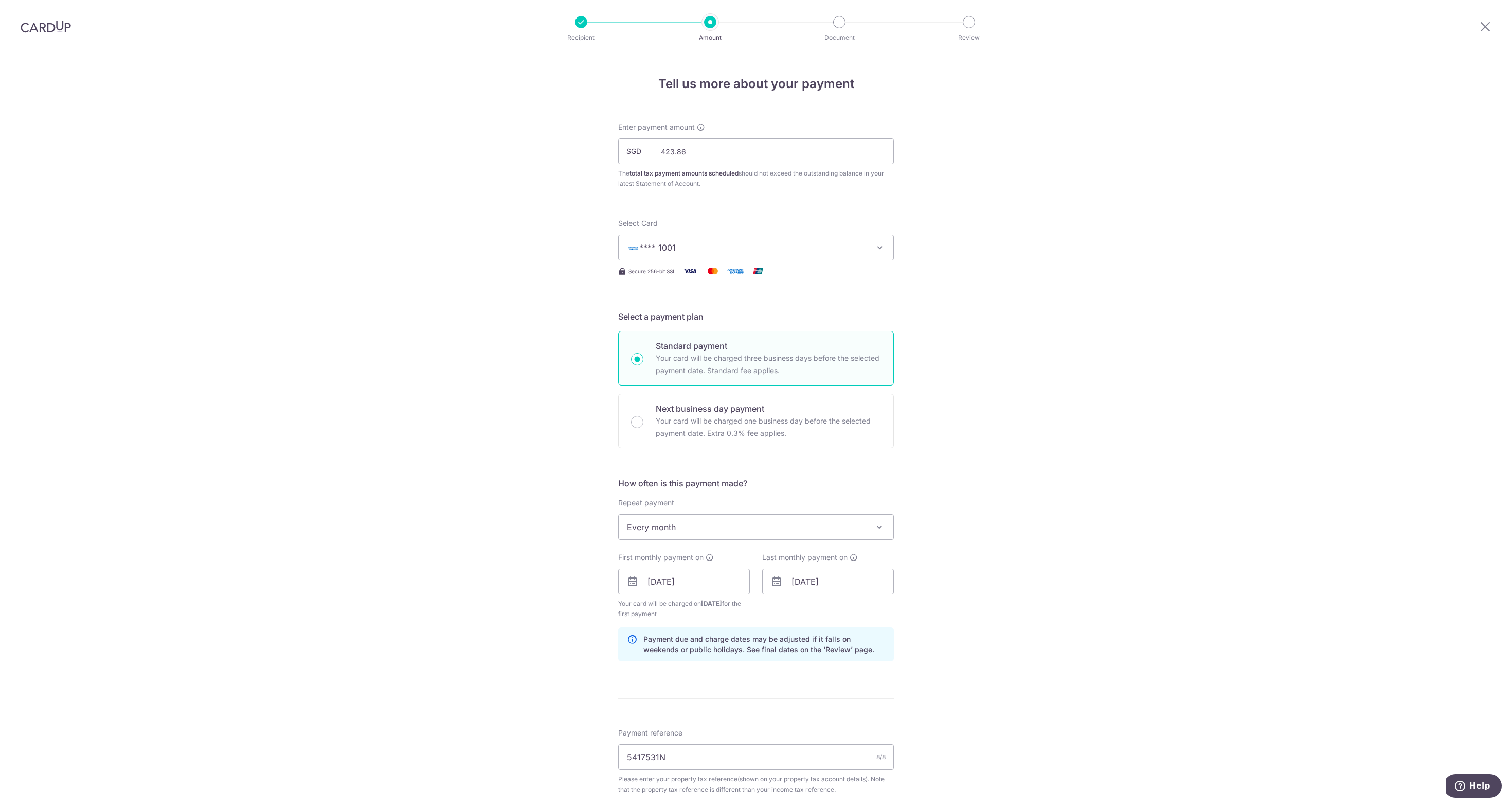
scroll to position [0, 0]
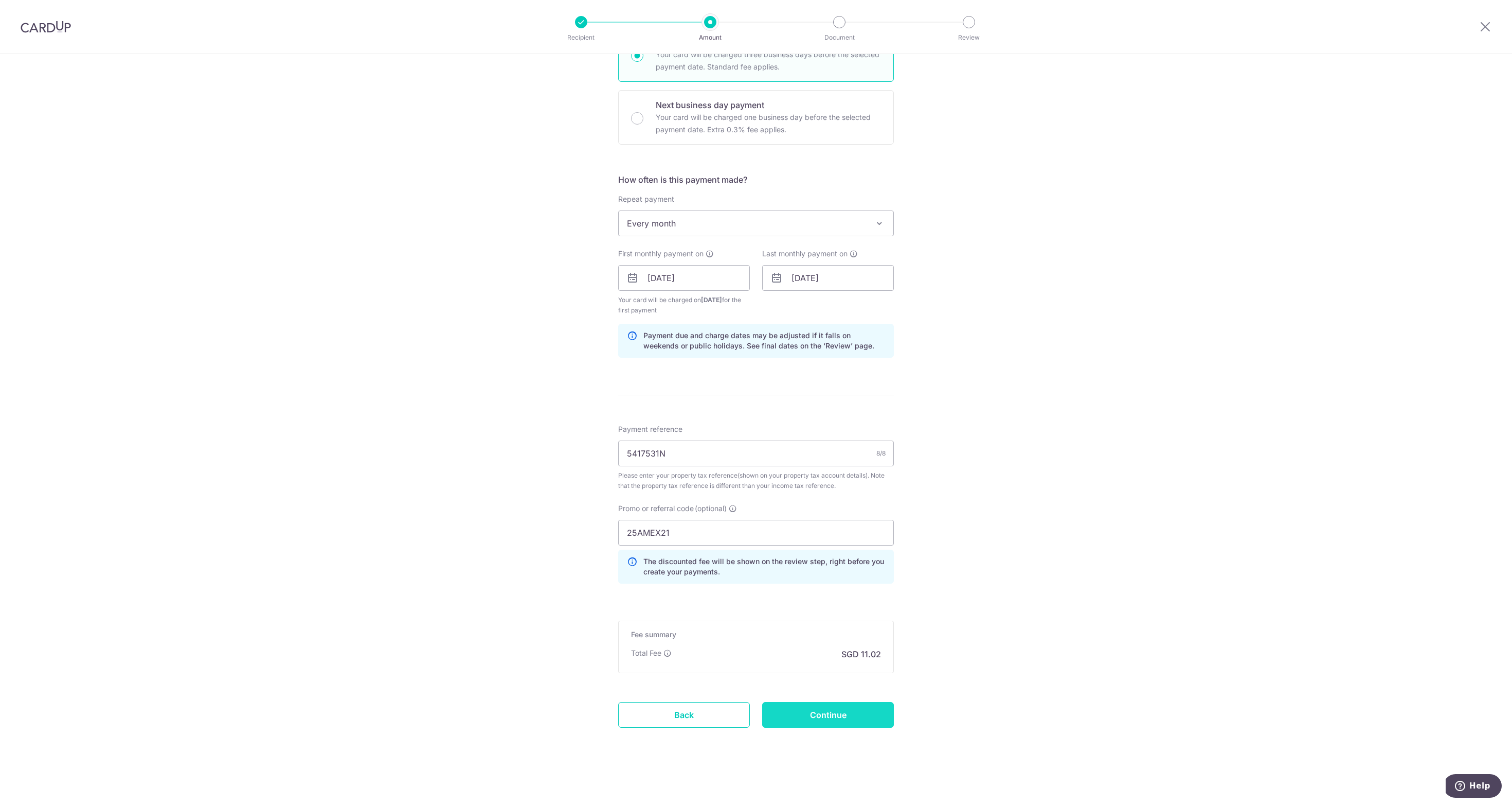
click at [846, 712] on input "Continue" at bounding box center [828, 715] width 132 height 26
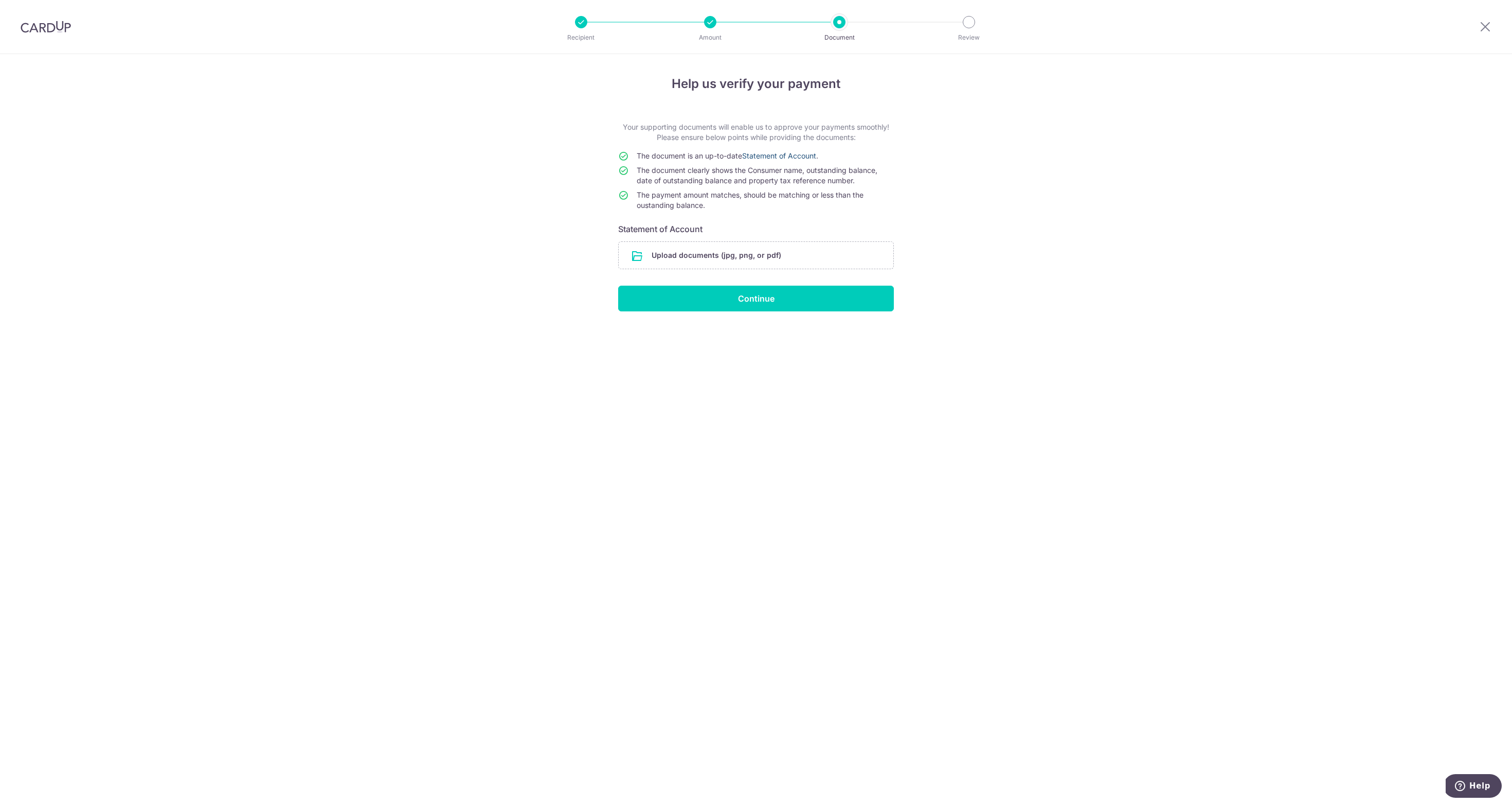
click at [776, 156] on link "Statement of Account" at bounding box center [780, 156] width 74 height 9
click at [731, 254] on input "file" at bounding box center [756, 255] width 275 height 27
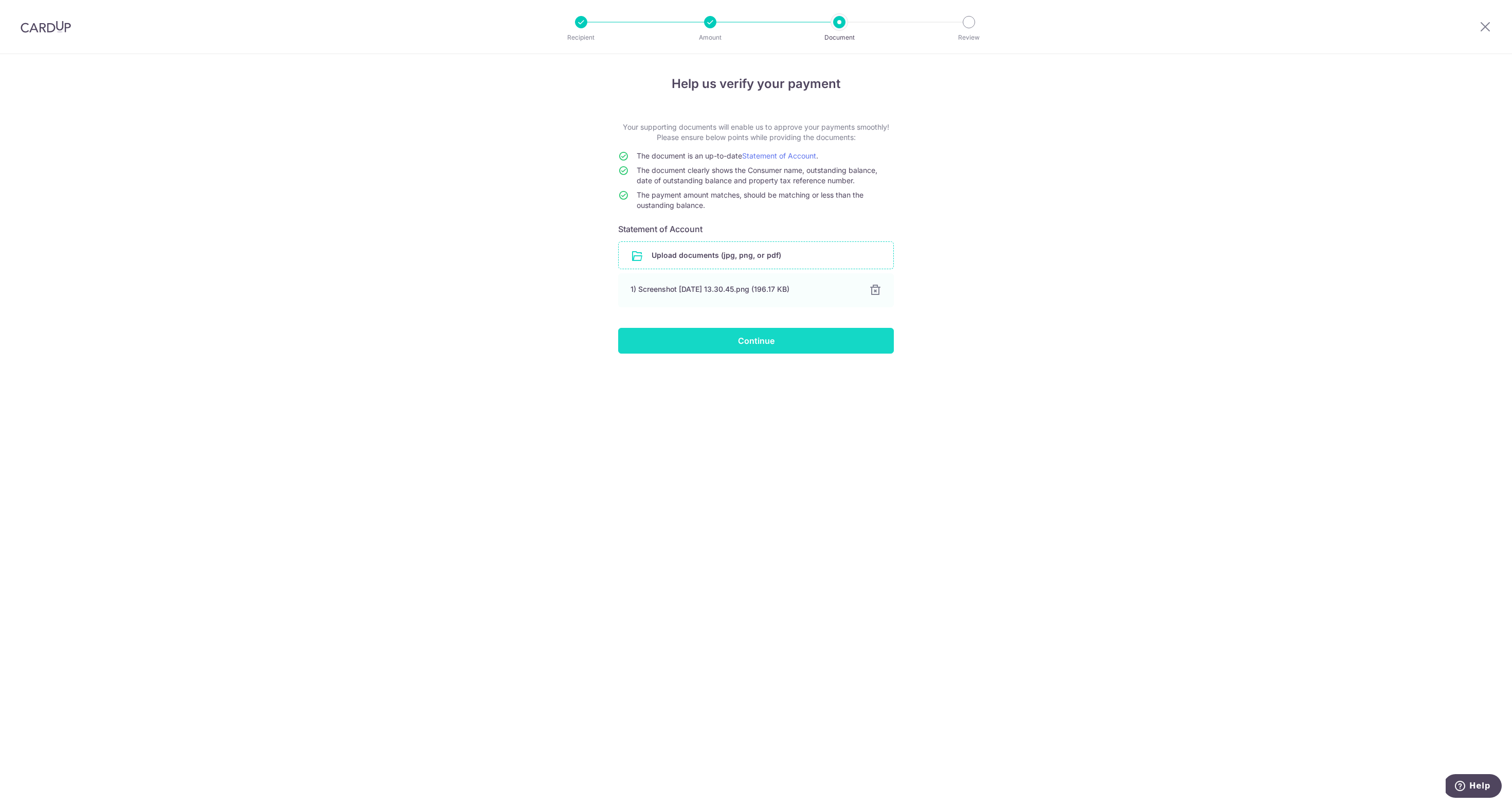
click at [796, 345] on input "Continue" at bounding box center [756, 341] width 276 height 26
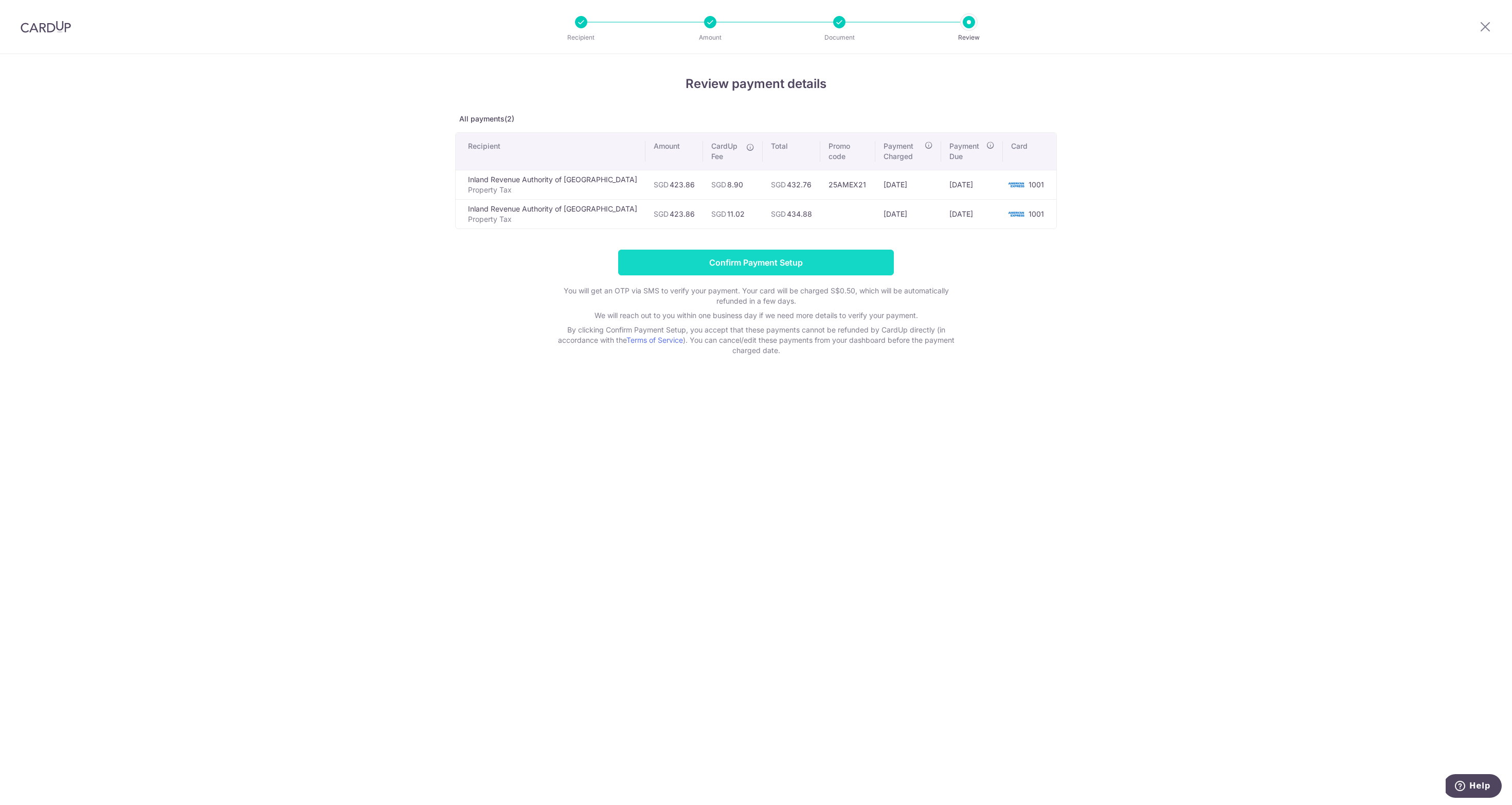
click at [794, 263] on input "Confirm Payment Setup" at bounding box center [756, 262] width 276 height 26
